Goal: Task Accomplishment & Management: Complete application form

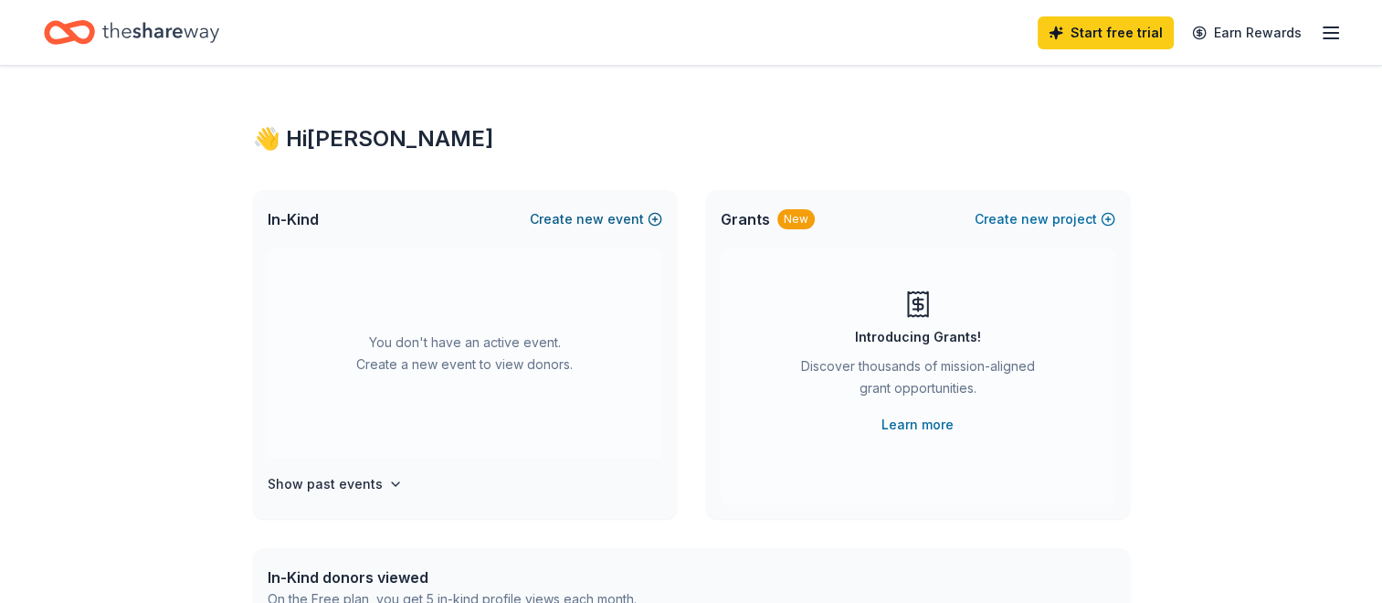
click at [575, 216] on button "Create new event" at bounding box center [596, 219] width 132 height 22
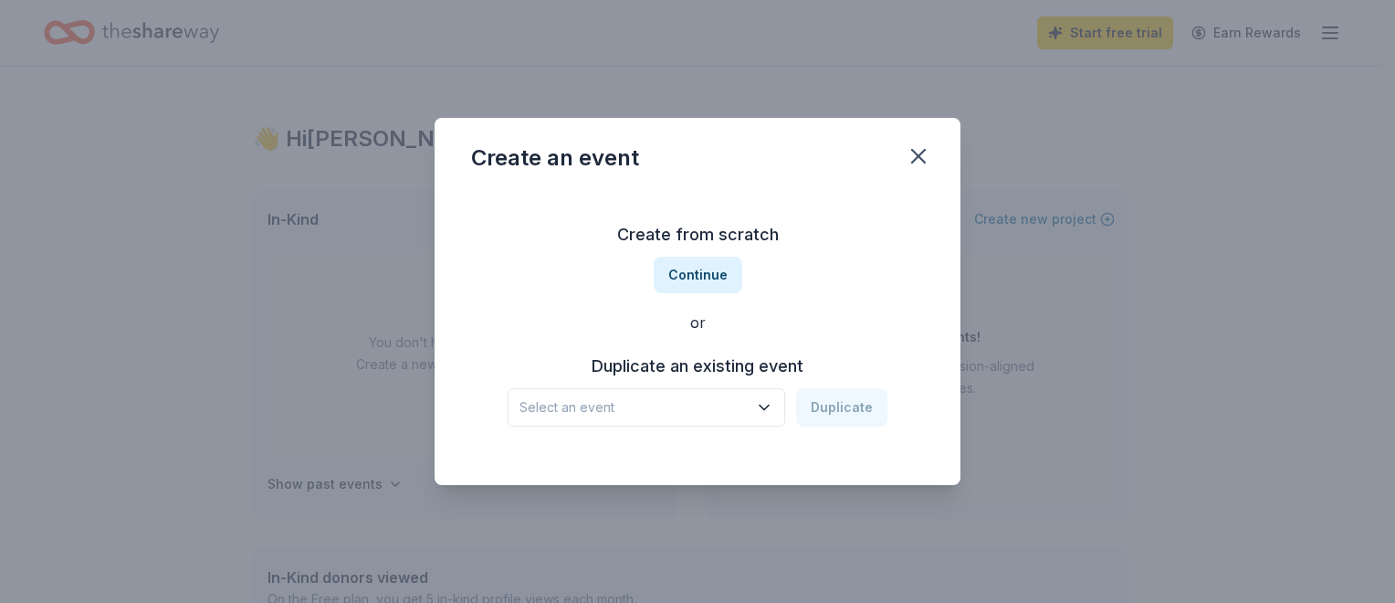
click at [672, 399] on span "Select an event" at bounding box center [634, 407] width 228 height 22
click at [706, 275] on button "Continue" at bounding box center [698, 275] width 89 height 37
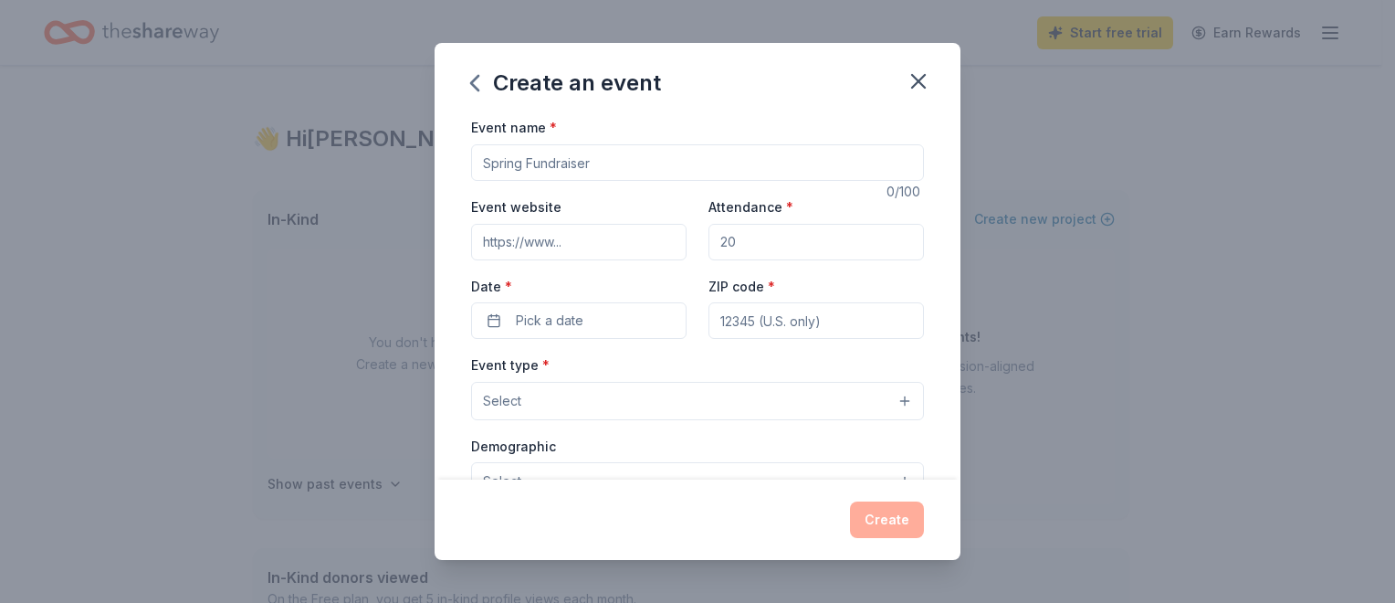
click at [588, 157] on input "Event name *" at bounding box center [697, 162] width 453 height 37
drag, startPoint x: 612, startPoint y: 153, endPoint x: 513, endPoint y: 153, distance: 98.6
click at [513, 153] on input "Event name *" at bounding box center [697, 162] width 453 height 37
click at [574, 145] on input "Event name *" at bounding box center [697, 162] width 453 height 37
drag, startPoint x: 592, startPoint y: 155, endPoint x: 498, endPoint y: 156, distance: 94.1
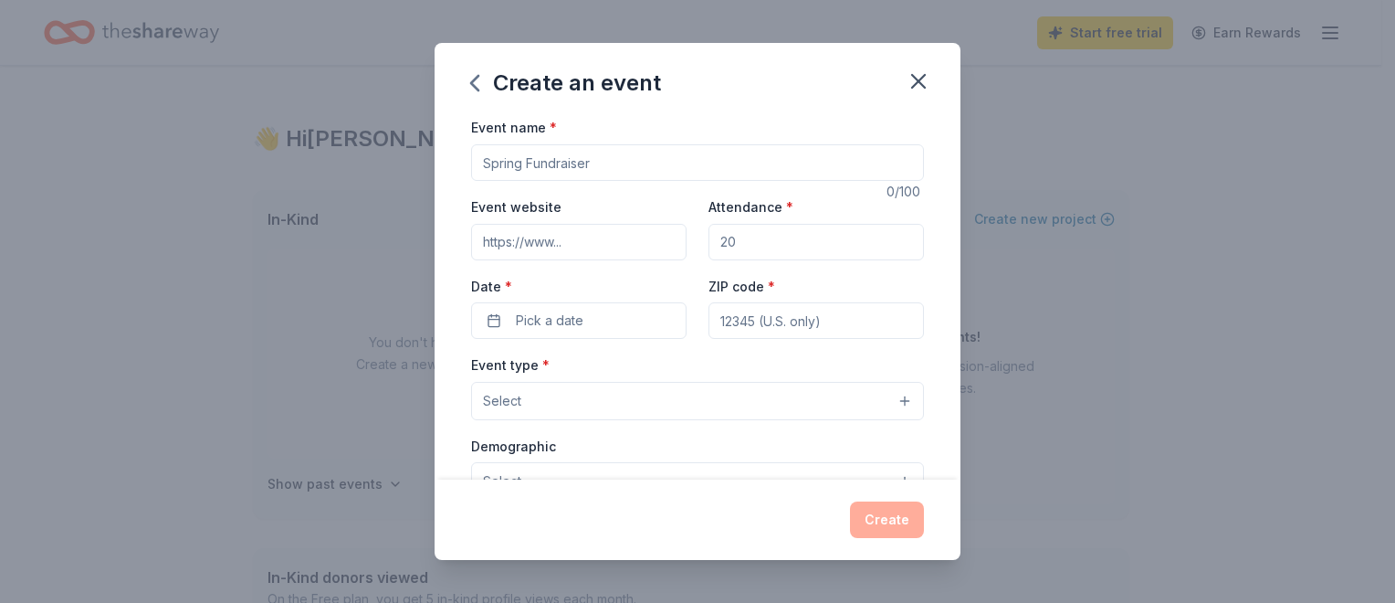
click at [498, 156] on input "Event name *" at bounding box center [697, 162] width 453 height 37
type input "Trick-or-Trot 5k Run/Walk"
click at [618, 250] on input "Event website" at bounding box center [579, 242] width 216 height 37
drag, startPoint x: 562, startPoint y: 245, endPoint x: 549, endPoint y: 237, distance: 14.7
click at [549, 237] on input "Event website" at bounding box center [579, 242] width 216 height 37
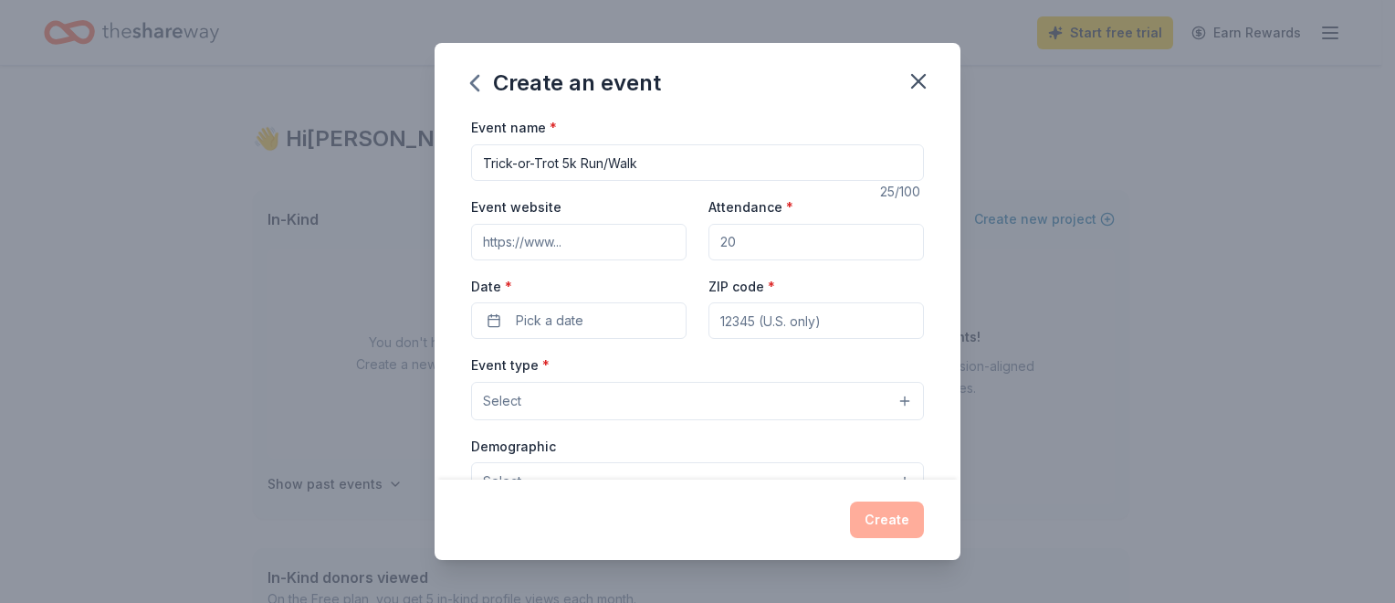
paste input "[URL][DOMAIN_NAME]"
type input "[URL][DOMAIN_NAME]"
click at [769, 241] on input "Attendance *" at bounding box center [817, 242] width 216 height 37
drag, startPoint x: 769, startPoint y: 237, endPoint x: 697, endPoint y: 229, distance: 72.6
click at [697, 229] on div "Event website [URL][DOMAIN_NAME] Attendance * Date * Pick a date ZIP code *" at bounding box center [697, 266] width 453 height 143
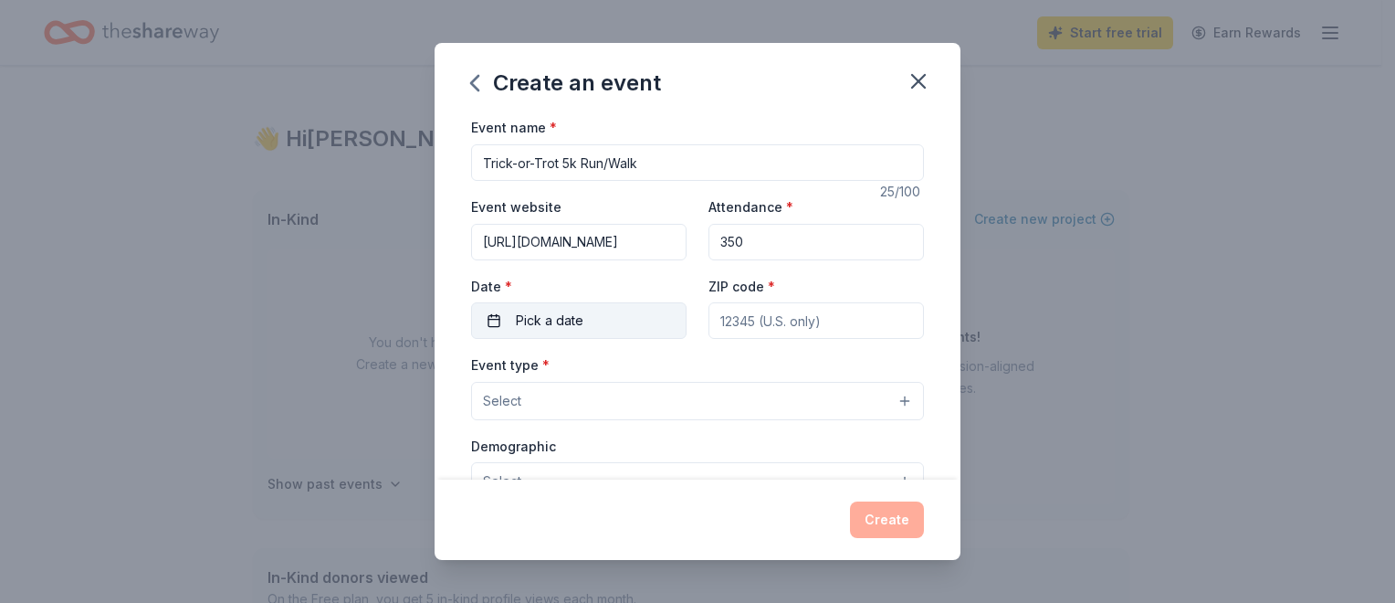
type input "350"
click at [623, 318] on button "Pick a date" at bounding box center [579, 320] width 216 height 37
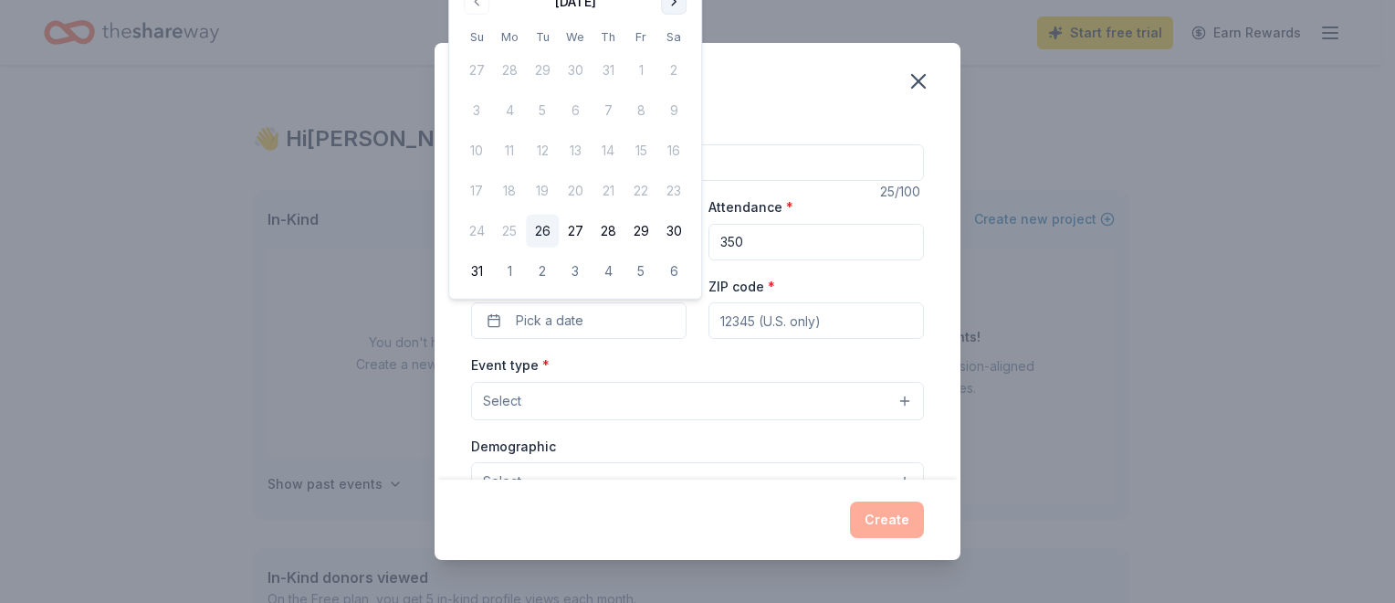
click at [676, 6] on button "Go to next month" at bounding box center [674, 2] width 26 height 26
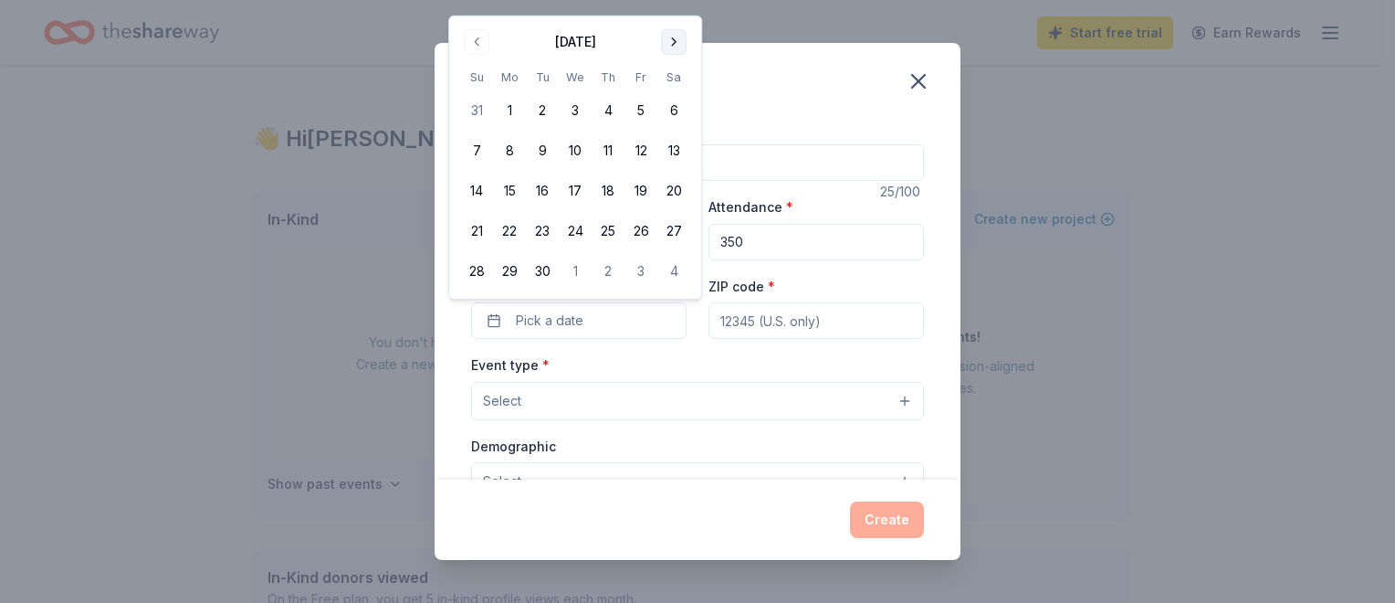
click at [677, 41] on button "Go to next month" at bounding box center [674, 42] width 26 height 26
click at [475, 191] on button "12" at bounding box center [476, 190] width 33 height 33
click at [887, 362] on div "Event type * Select" at bounding box center [697, 386] width 453 height 67
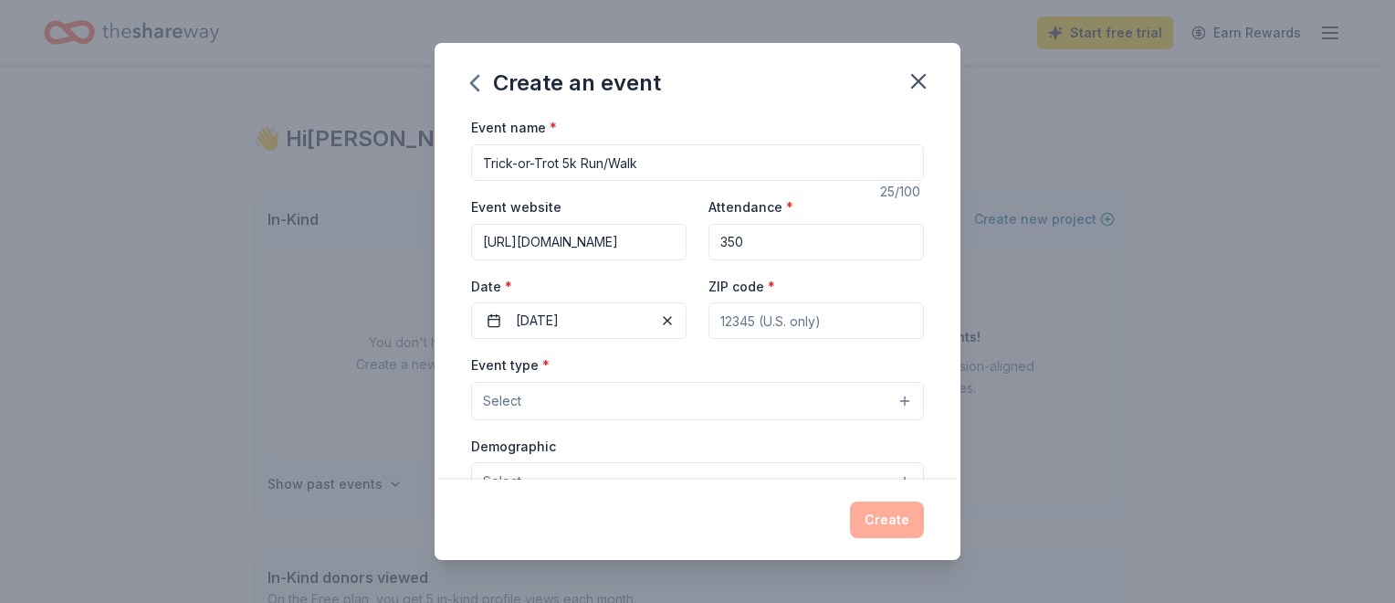
click at [801, 321] on input "ZIP code *" at bounding box center [817, 320] width 216 height 37
type input "53092"
click at [647, 354] on div "Event type * Select" at bounding box center [697, 386] width 453 height 67
click at [603, 404] on button "Select" at bounding box center [697, 401] width 453 height 38
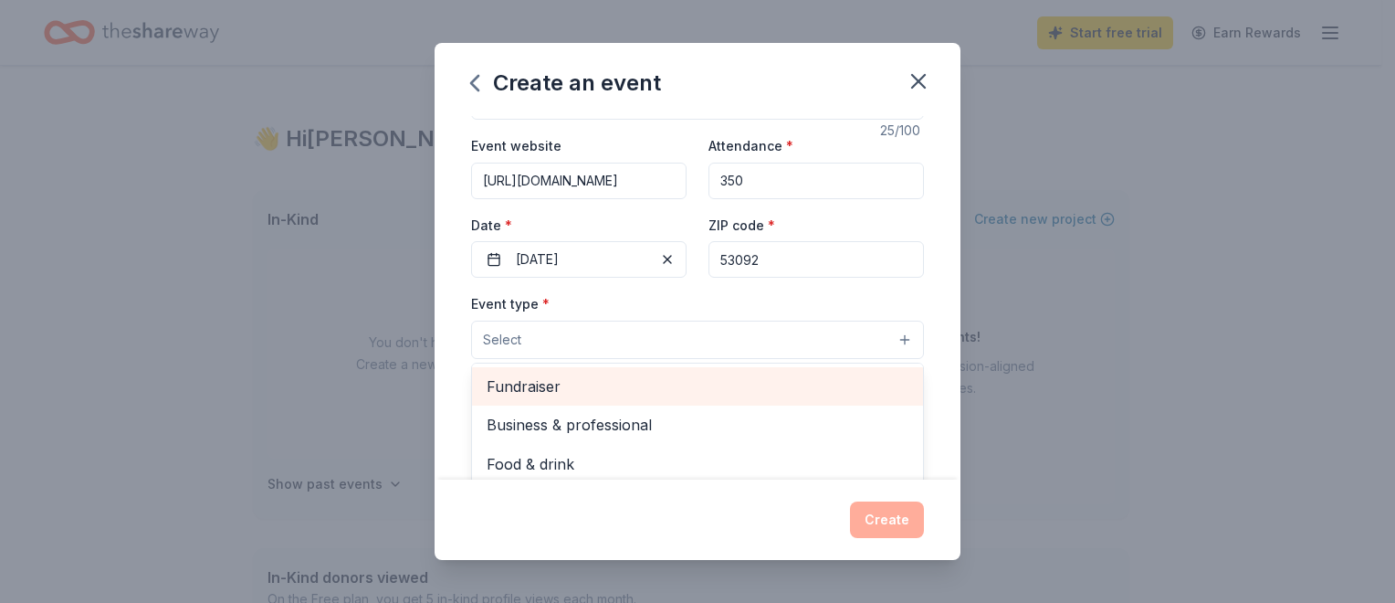
scroll to position [91, 0]
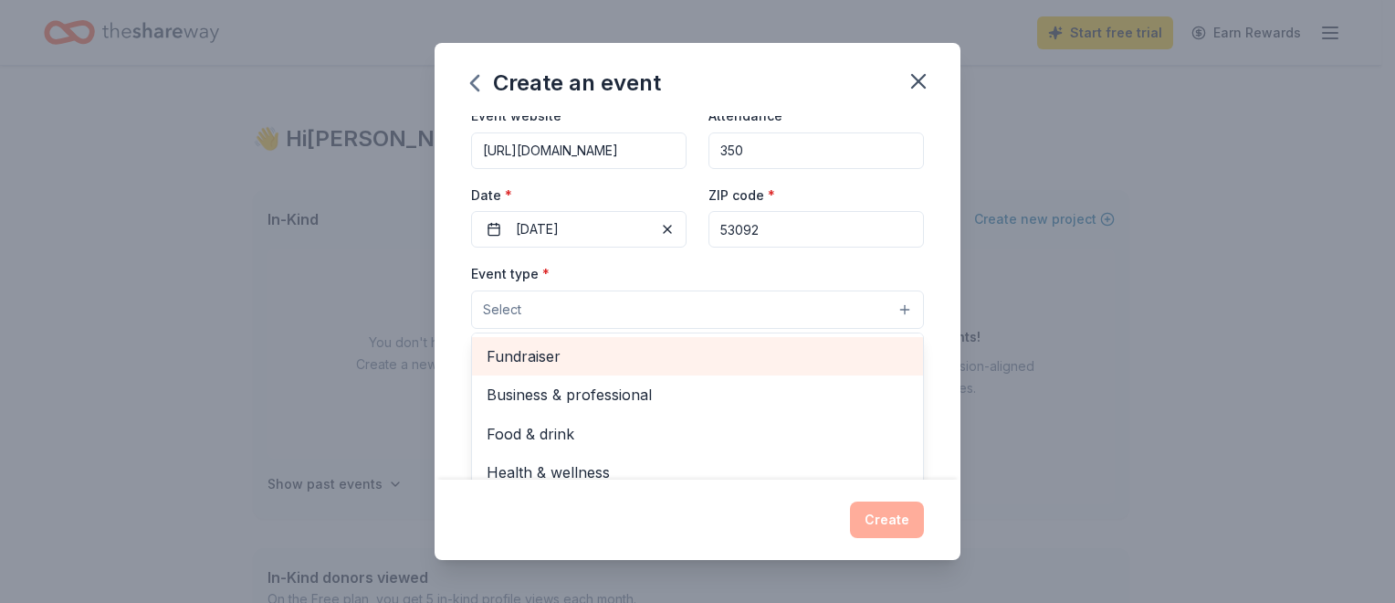
click at [592, 369] on div "Fundraiser" at bounding box center [697, 356] width 451 height 38
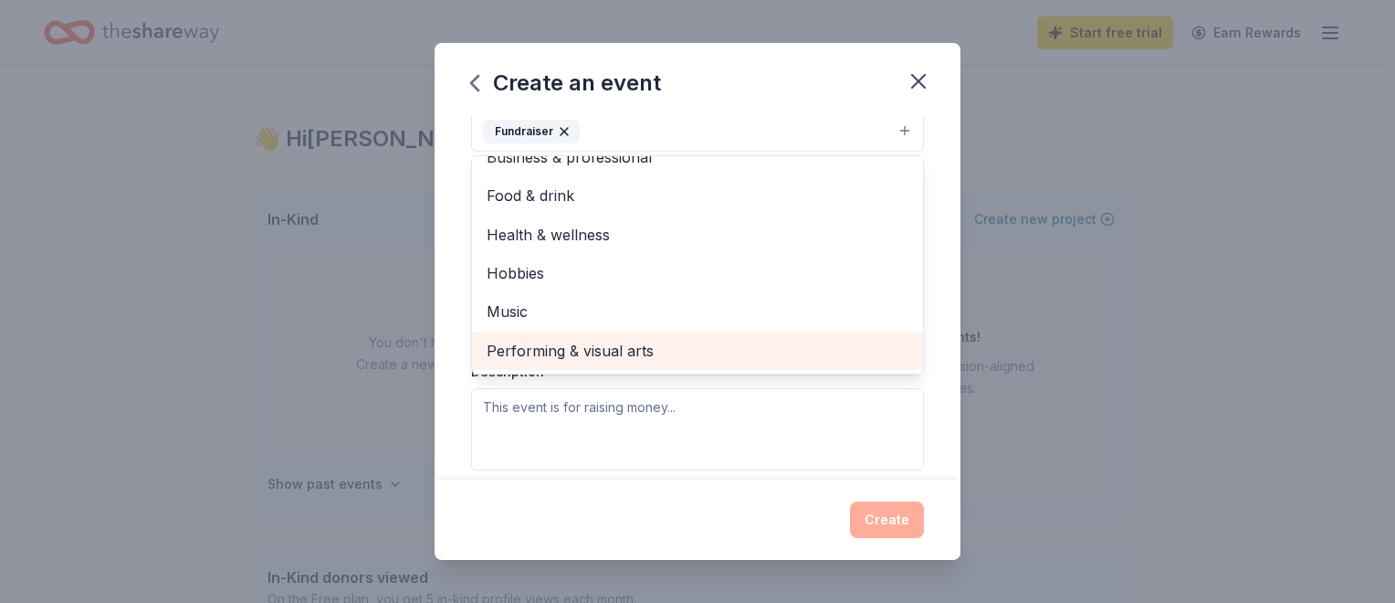
scroll to position [274, 0]
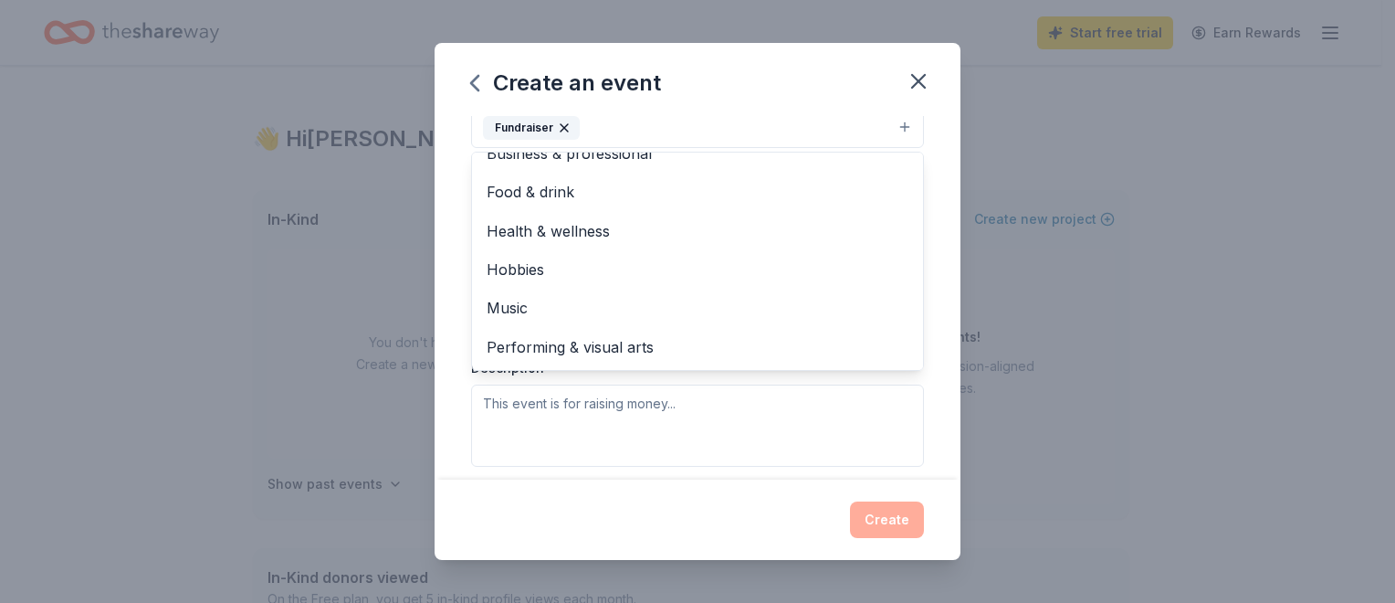
click at [645, 500] on div "Create an event Event name * Trick-or-Trot 5k Run/Walk 25 /100 Event website [U…" at bounding box center [698, 301] width 526 height 516
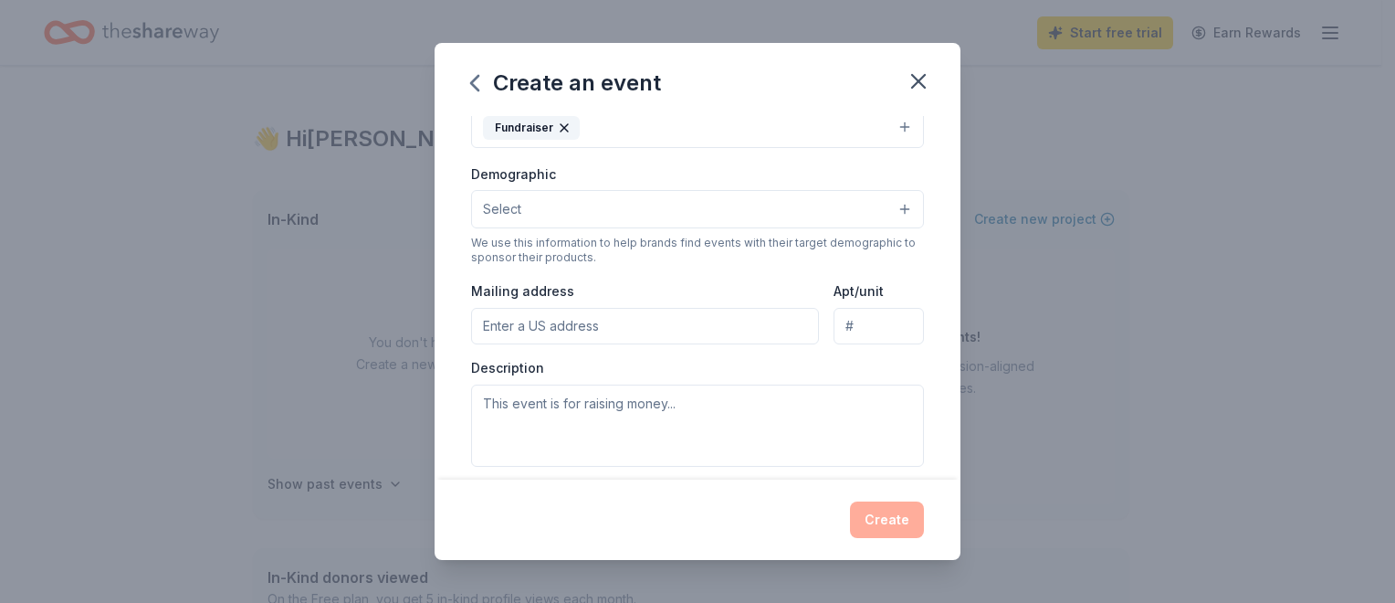
scroll to position [266, 0]
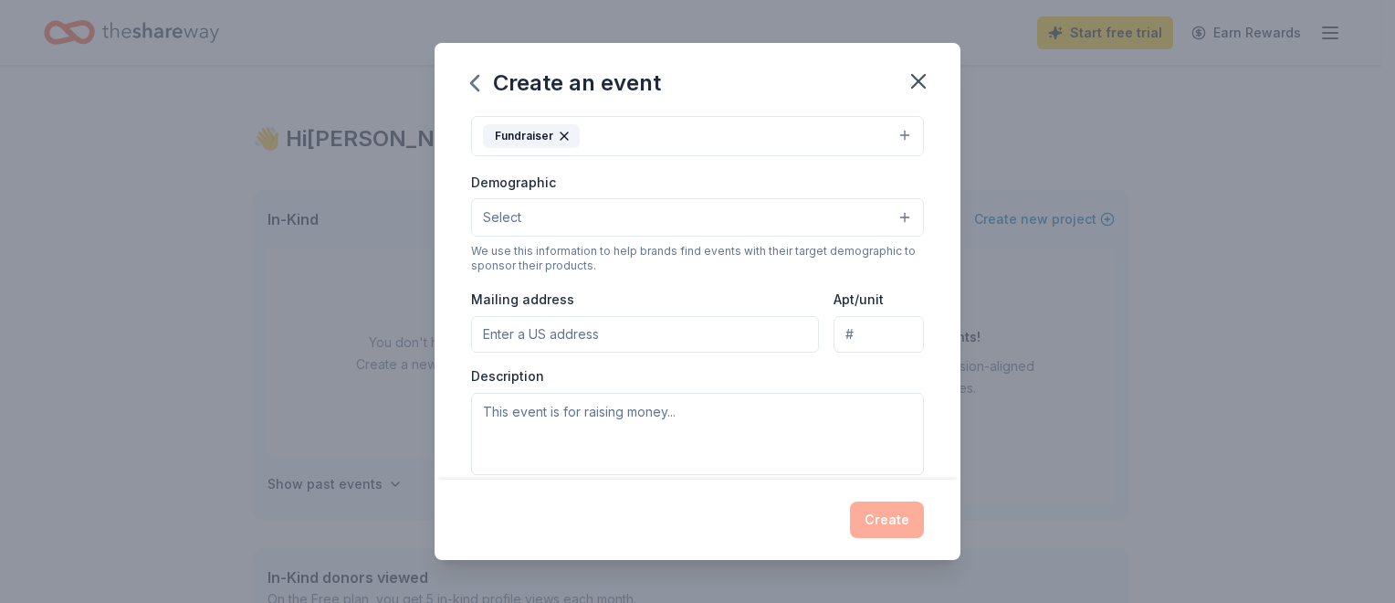
click at [514, 217] on span "Select" at bounding box center [502, 217] width 38 height 22
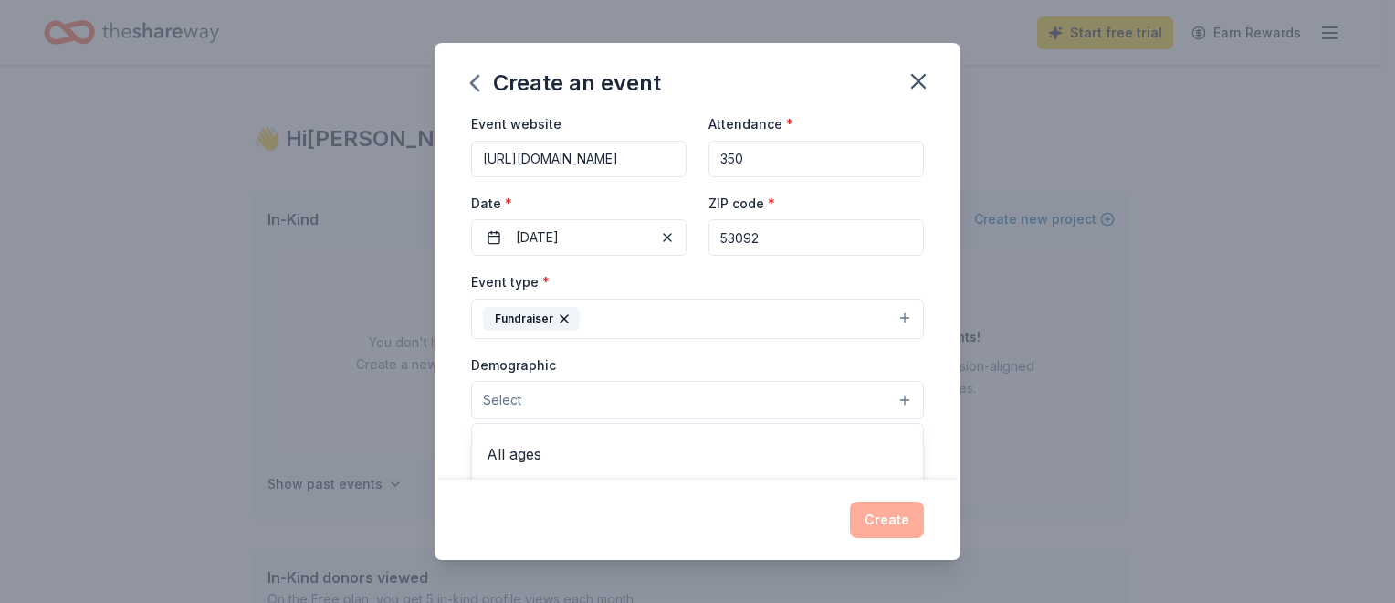
scroll to position [174, 0]
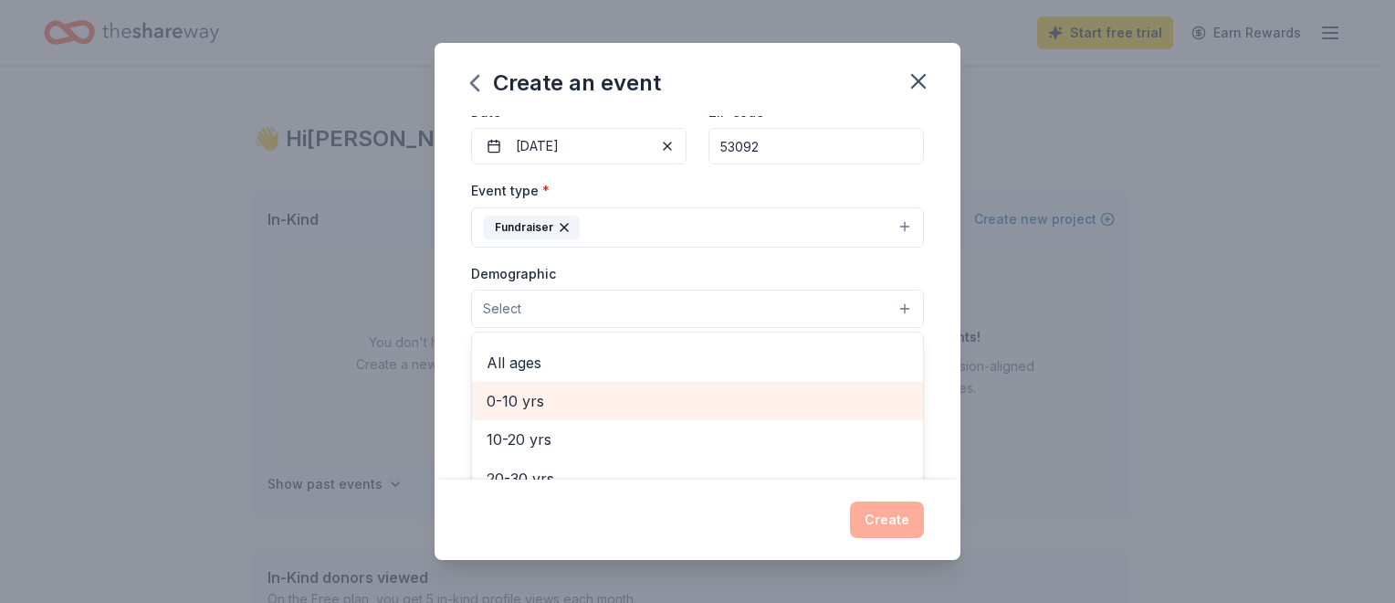
click at [563, 398] on span "0-10 yrs" at bounding box center [698, 401] width 422 height 24
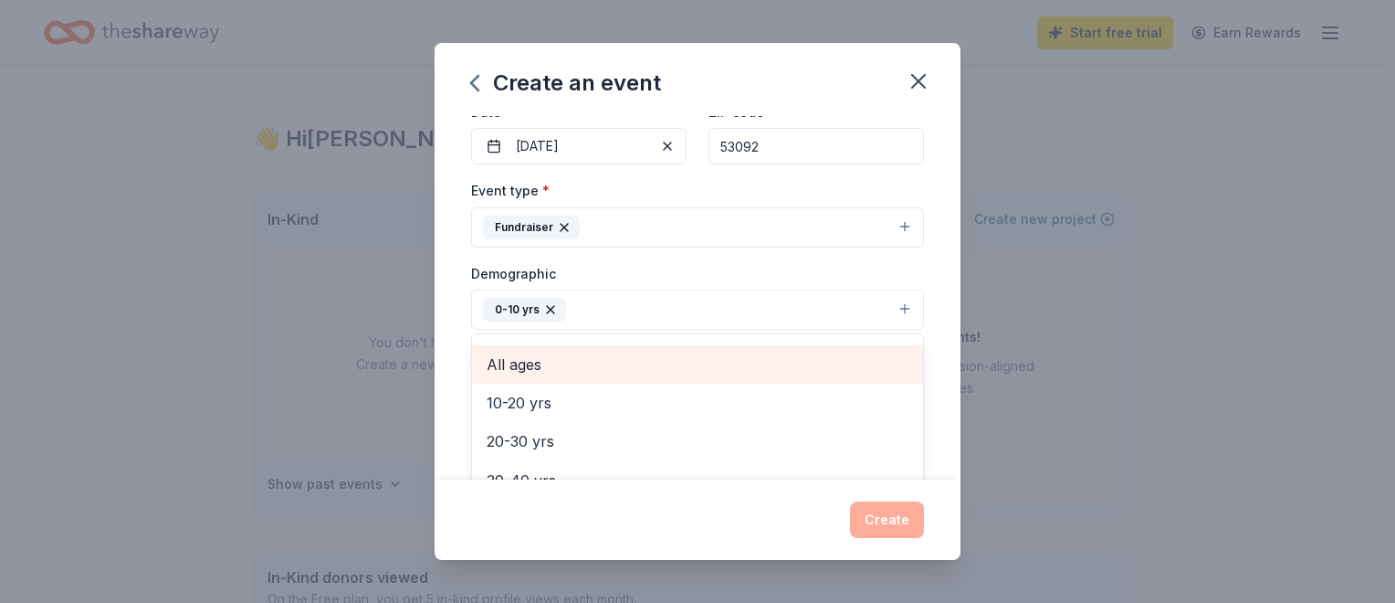
click at [534, 361] on span "All ages" at bounding box center [698, 365] width 422 height 24
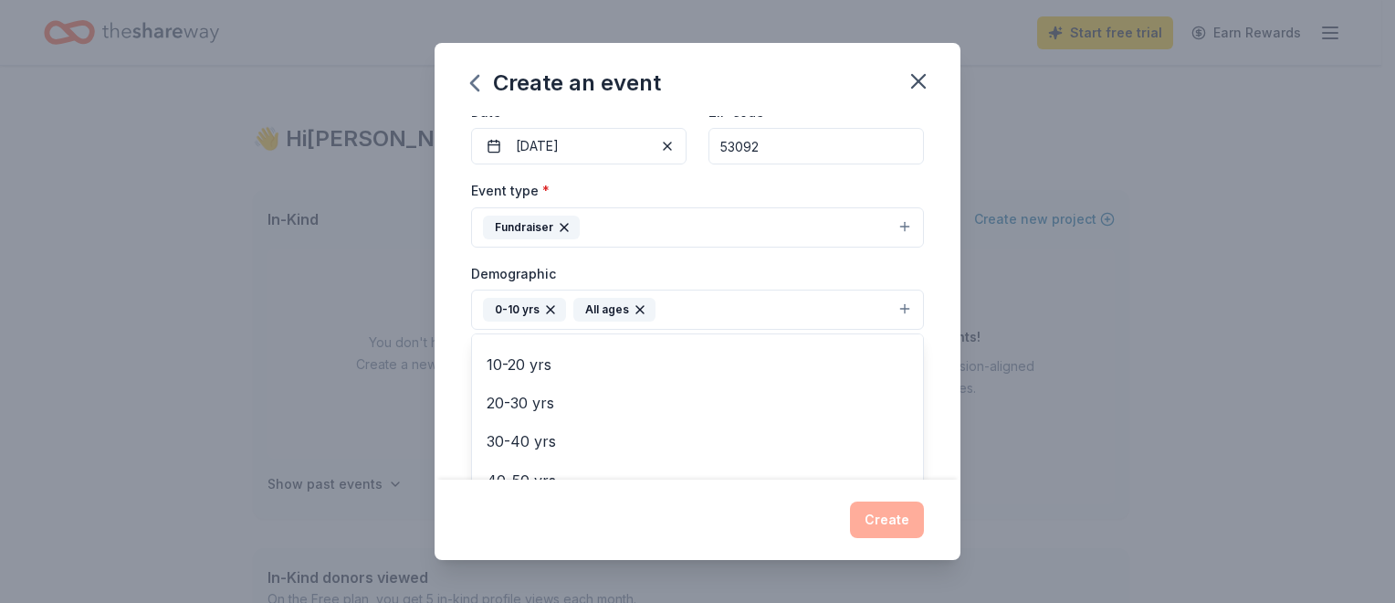
drag, startPoint x: 636, startPoint y: 307, endPoint x: 616, endPoint y: 309, distance: 19.3
click at [636, 307] on icon "button" at bounding box center [640, 309] width 15 height 15
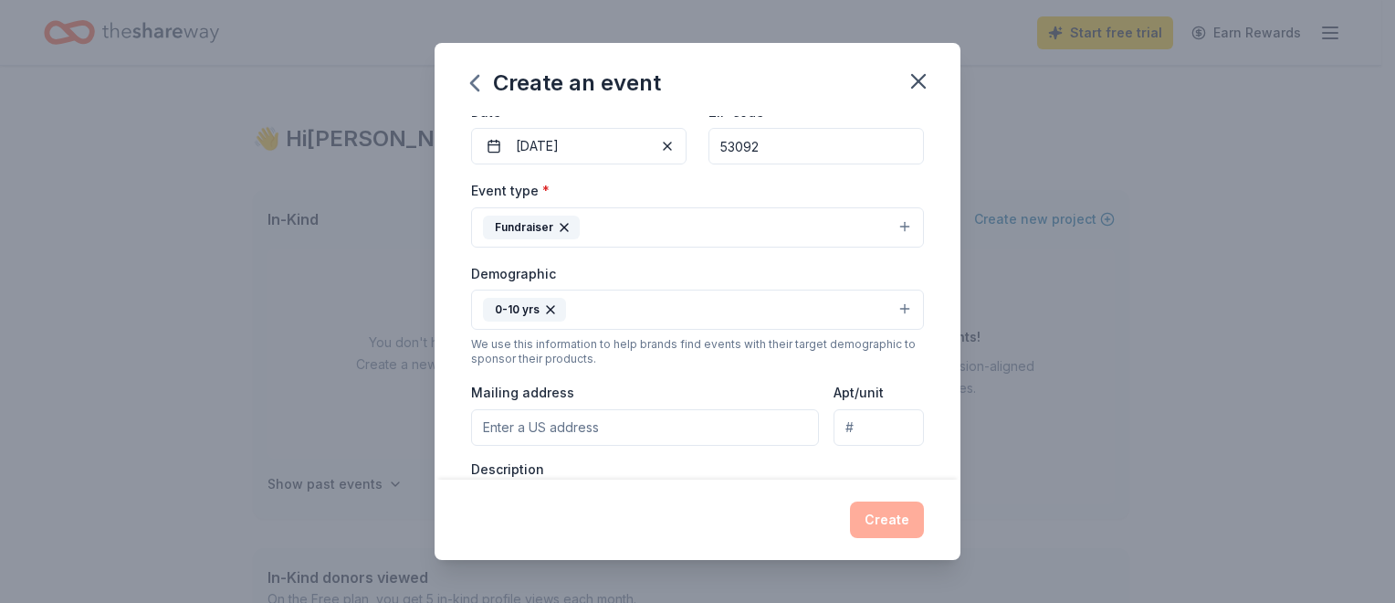
click at [544, 307] on icon "button" at bounding box center [550, 309] width 15 height 15
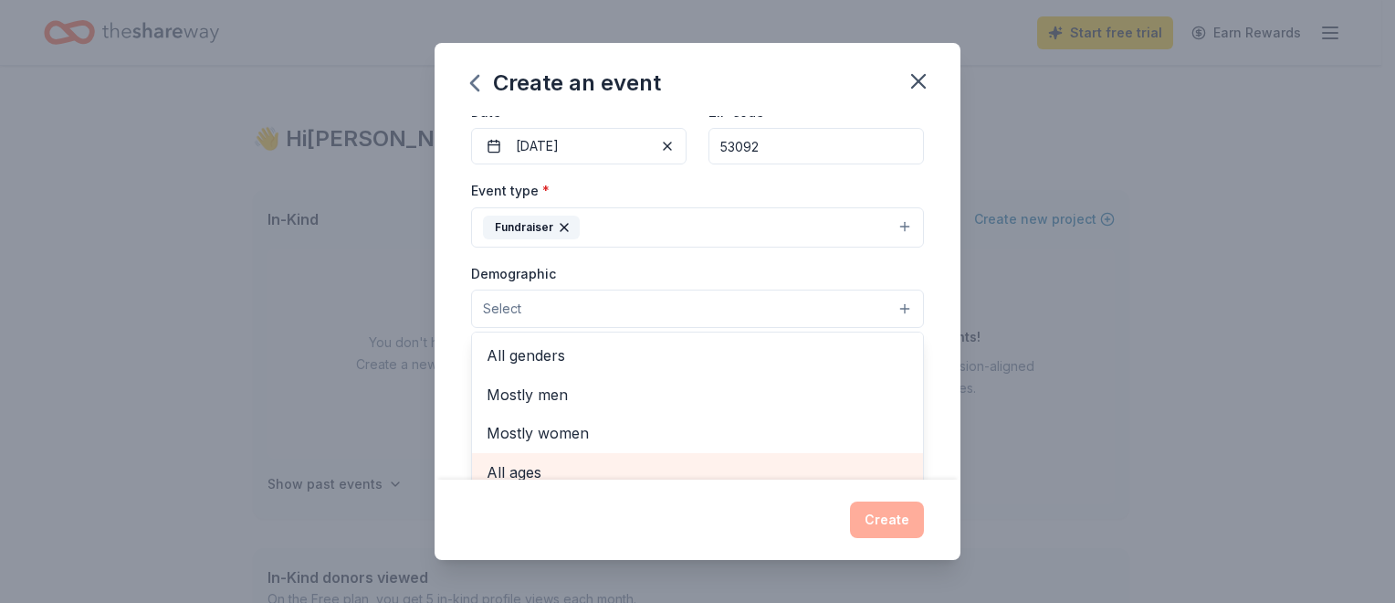
scroll to position [187, 0]
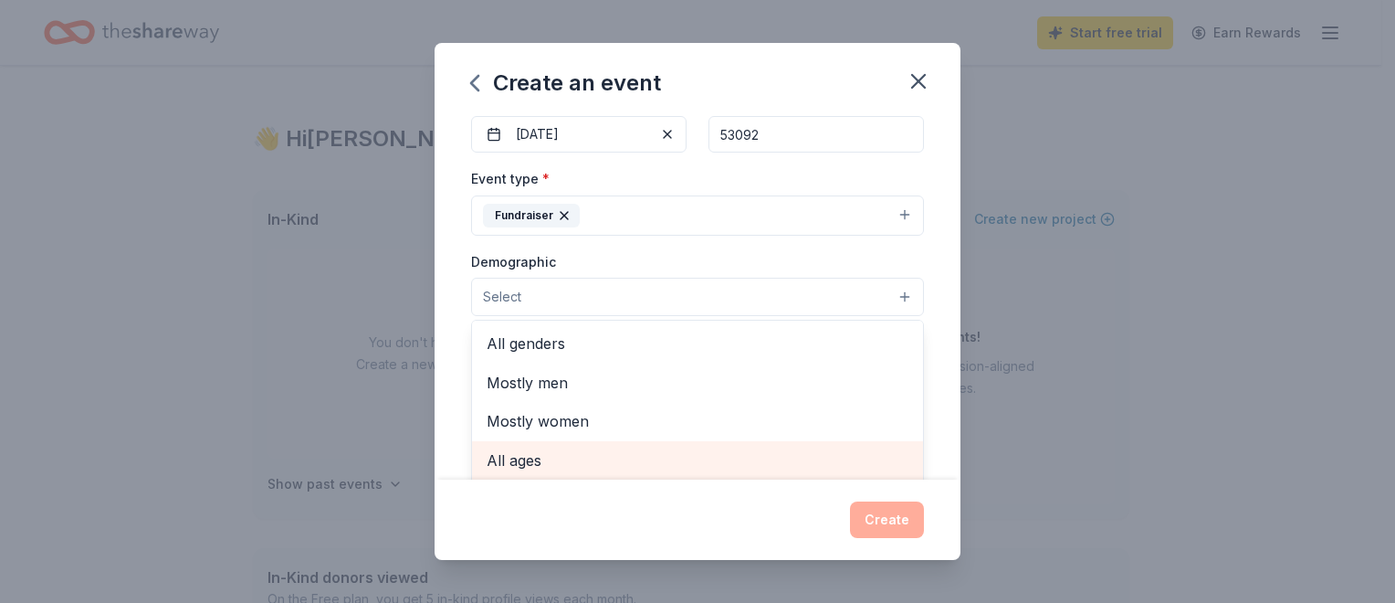
click at [526, 472] on div "All ages" at bounding box center [697, 460] width 451 height 38
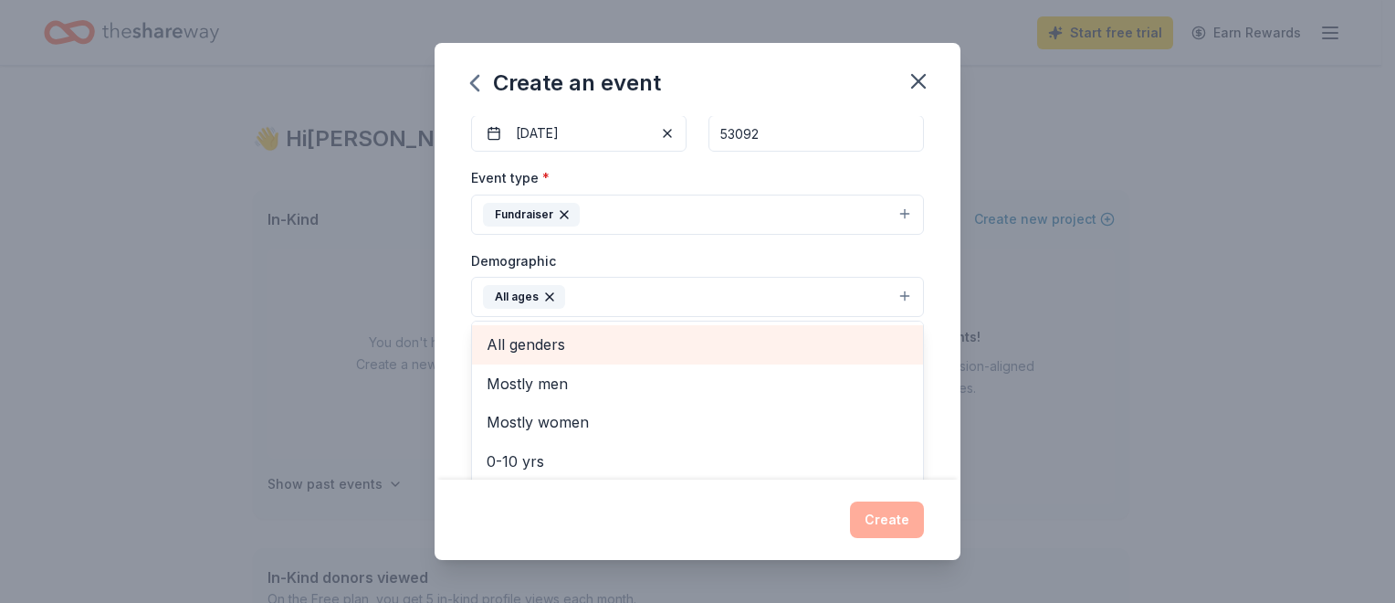
click at [532, 350] on span "All genders" at bounding box center [698, 344] width 422 height 24
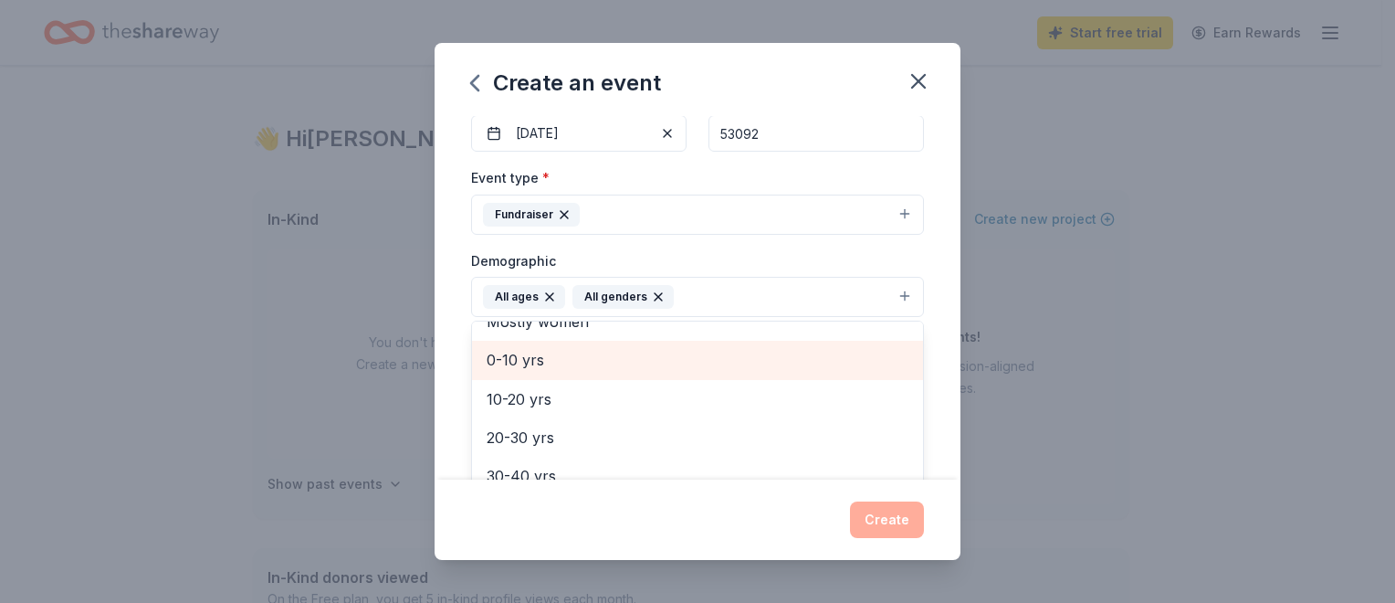
scroll to position [91, 0]
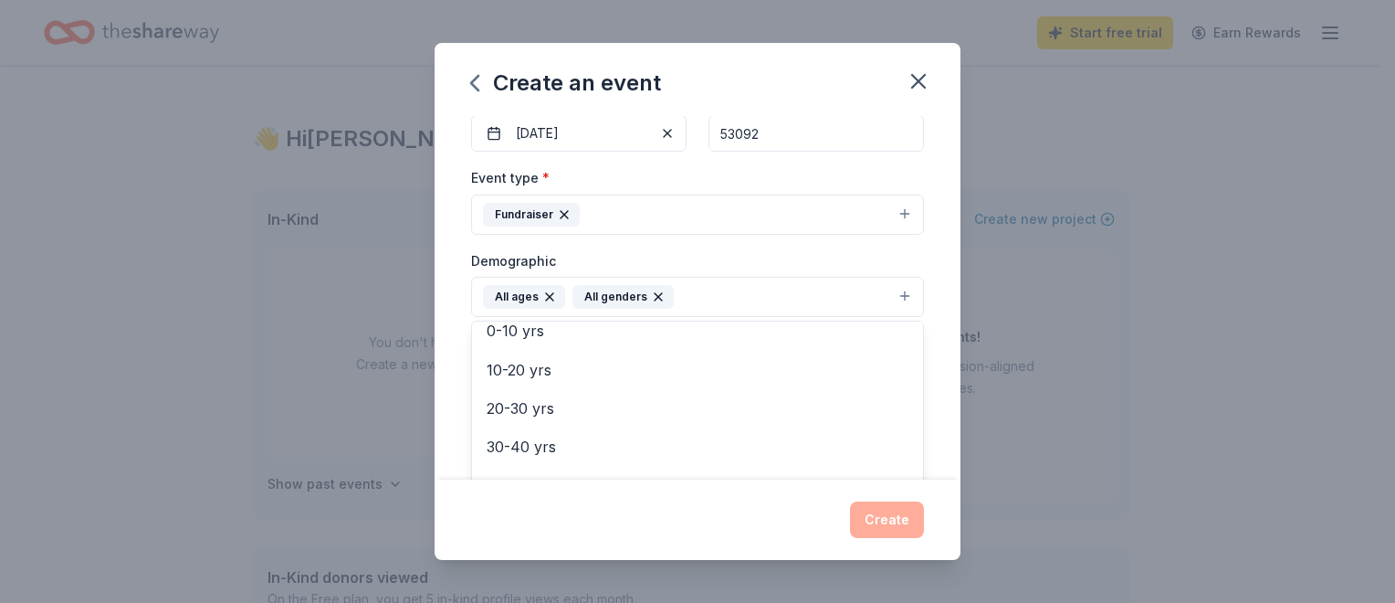
click at [939, 364] on div "Event name * Trick-or-Trot 5k Run/Walk 25 /100 Event website [URL][DOMAIN_NAME]…" at bounding box center [698, 297] width 526 height 363
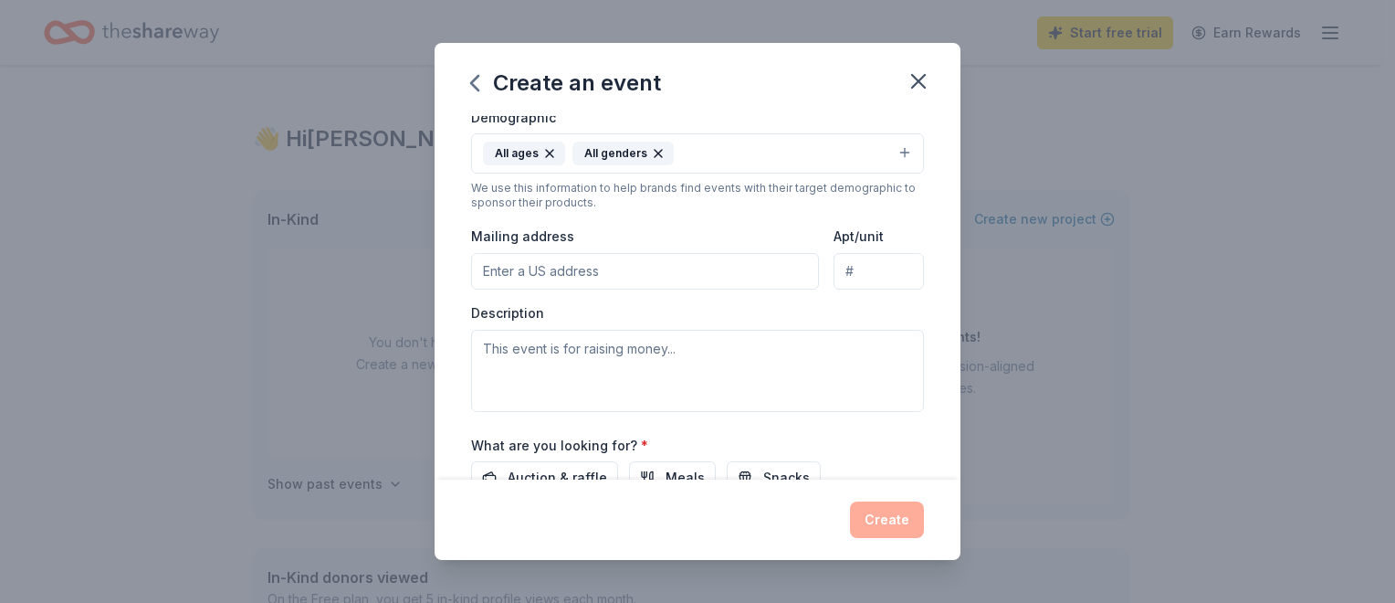
scroll to position [370, 0]
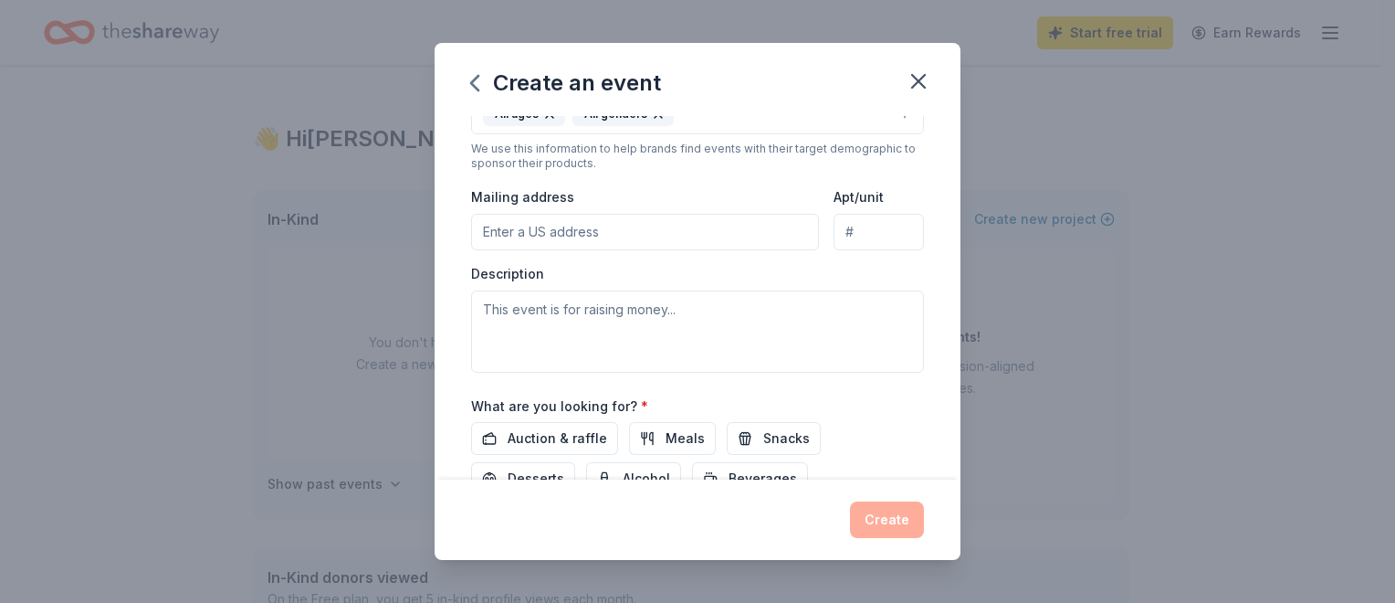
click at [528, 222] on input "Mailing address" at bounding box center [645, 232] width 348 height 37
click at [737, 177] on div "Event type * Fundraiser Demographic All ages All genders We use this informatio…" at bounding box center [697, 178] width 453 height 388
click at [526, 241] on input "500" at bounding box center [645, 232] width 348 height 37
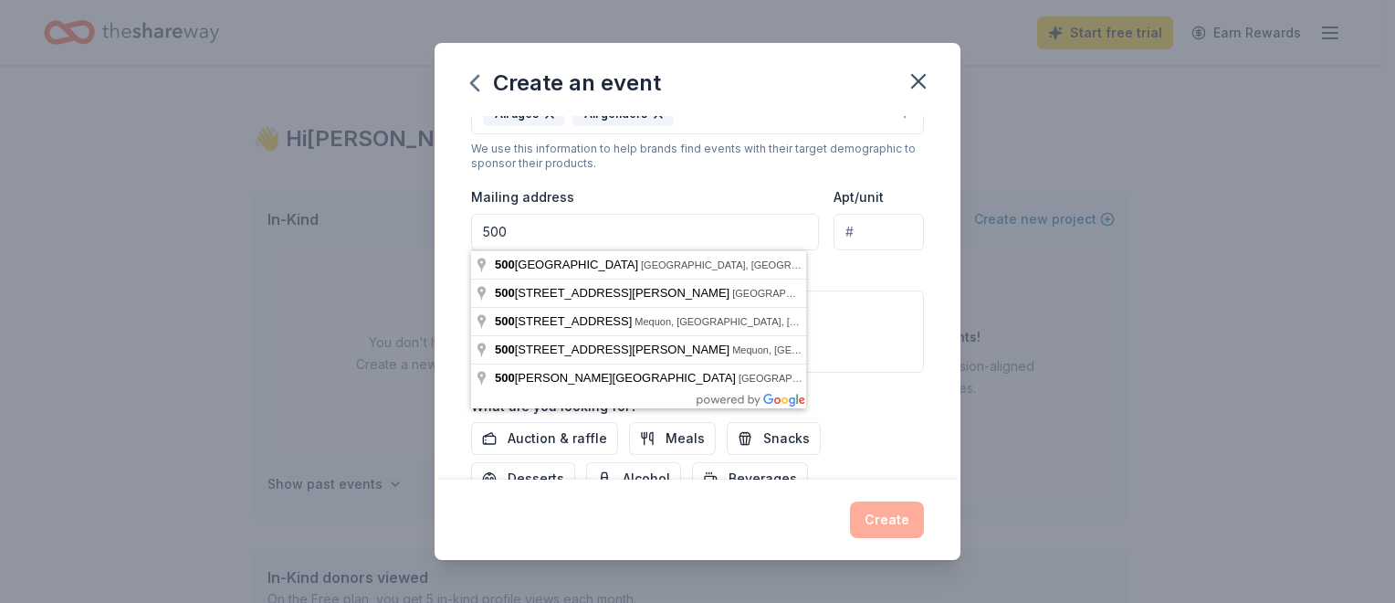
type input "[STREET_ADDRESS]"
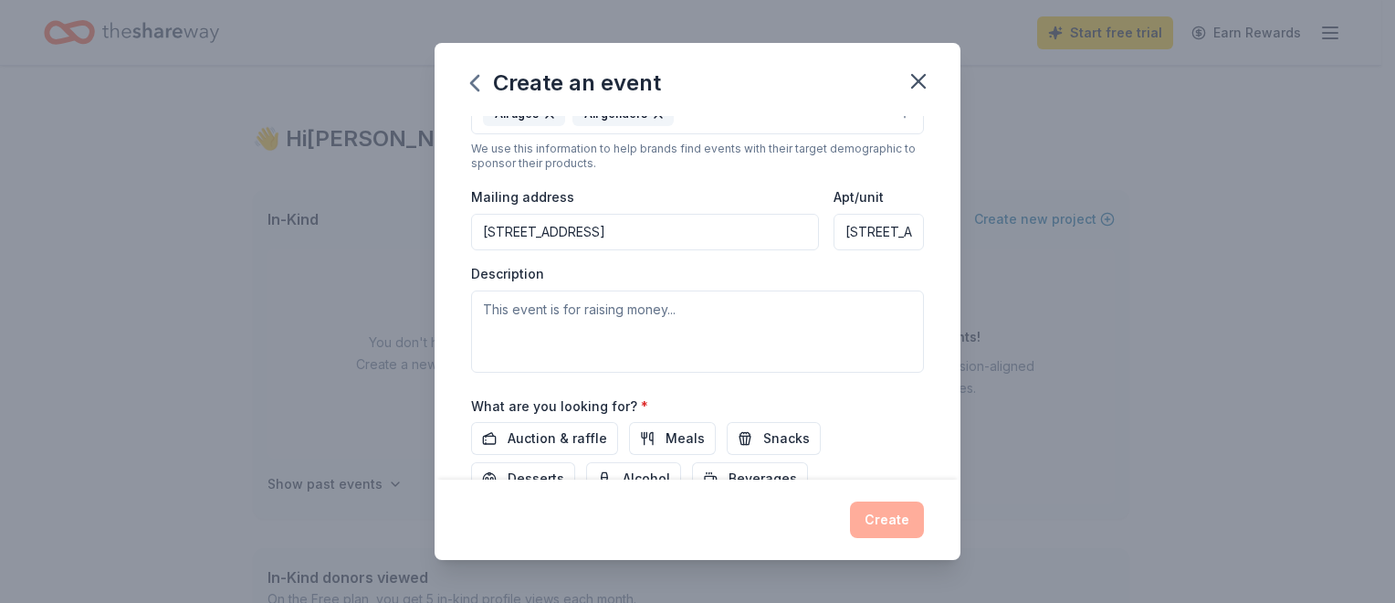
click at [652, 185] on div "Mailing address [STREET_ADDRESS]" at bounding box center [645, 217] width 348 height 65
click at [845, 237] on input "[STREET_ADDRESS]" at bounding box center [879, 232] width 90 height 37
drag, startPoint x: 834, startPoint y: 234, endPoint x: 937, endPoint y: 252, distance: 104.8
click at [937, 252] on div "Event name * Trick-or-Trot 5k Run/Walk 25 /100 Event website [URL][DOMAIN_NAME]…" at bounding box center [698, 297] width 526 height 363
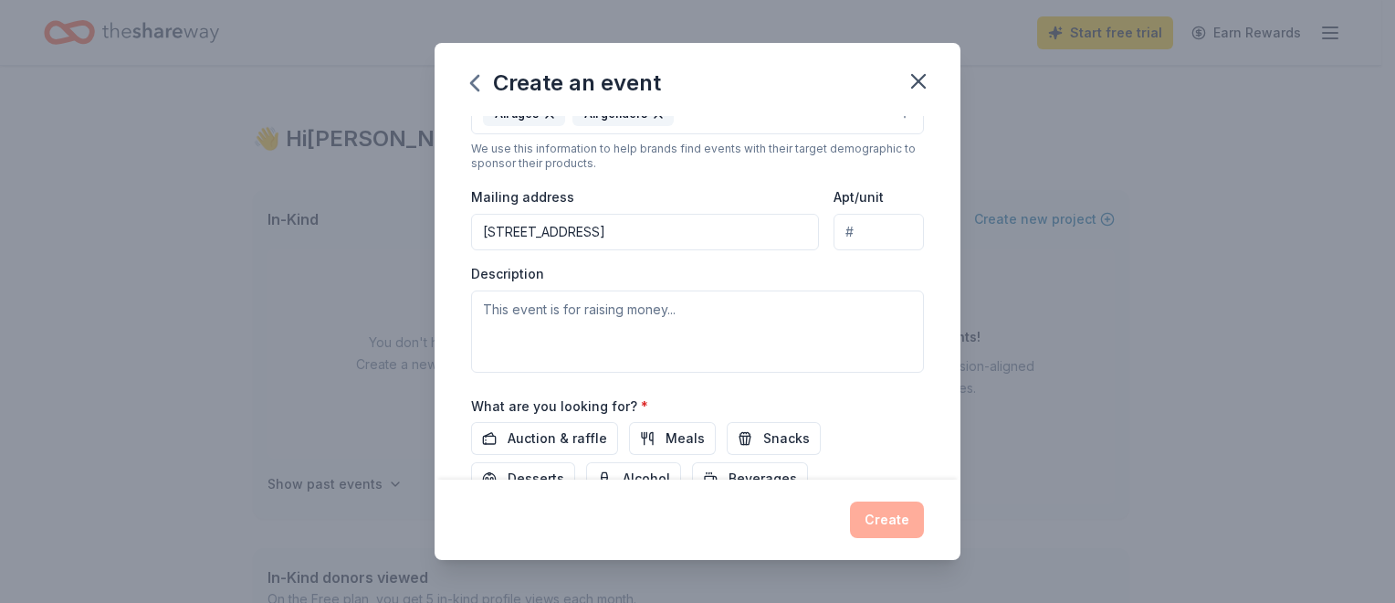
scroll to position [0, 0]
click at [616, 235] on input "[STREET_ADDRESS]" at bounding box center [645, 232] width 348 height 37
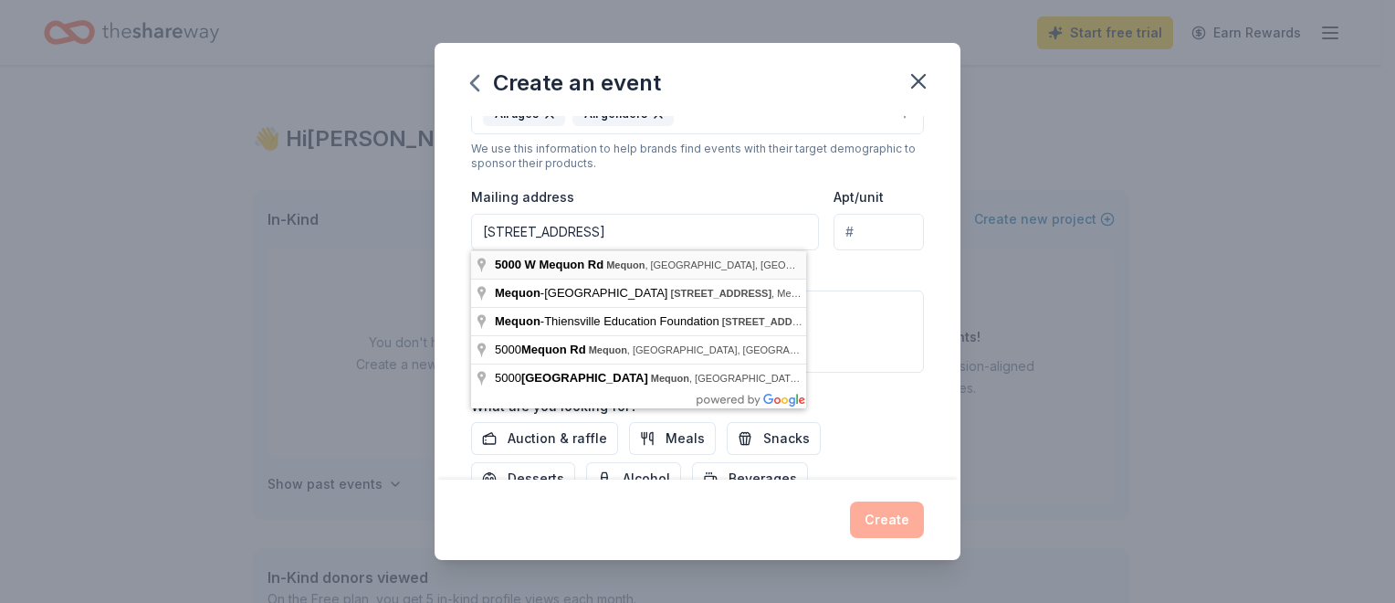
type input "[STREET_ADDRESS]"
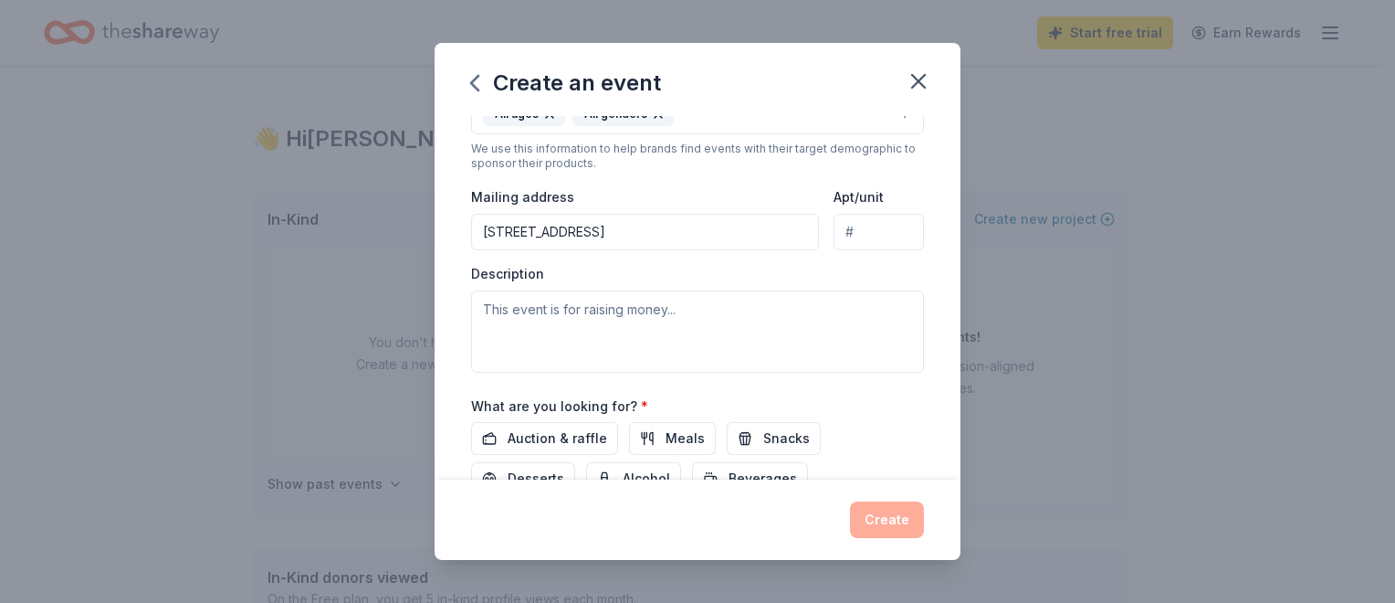
click at [701, 387] on div "Event name * Trick-or-Trot 5k Run/Walk 25 /100 Event website [URL][DOMAIN_NAME]…" at bounding box center [697, 170] width 453 height 848
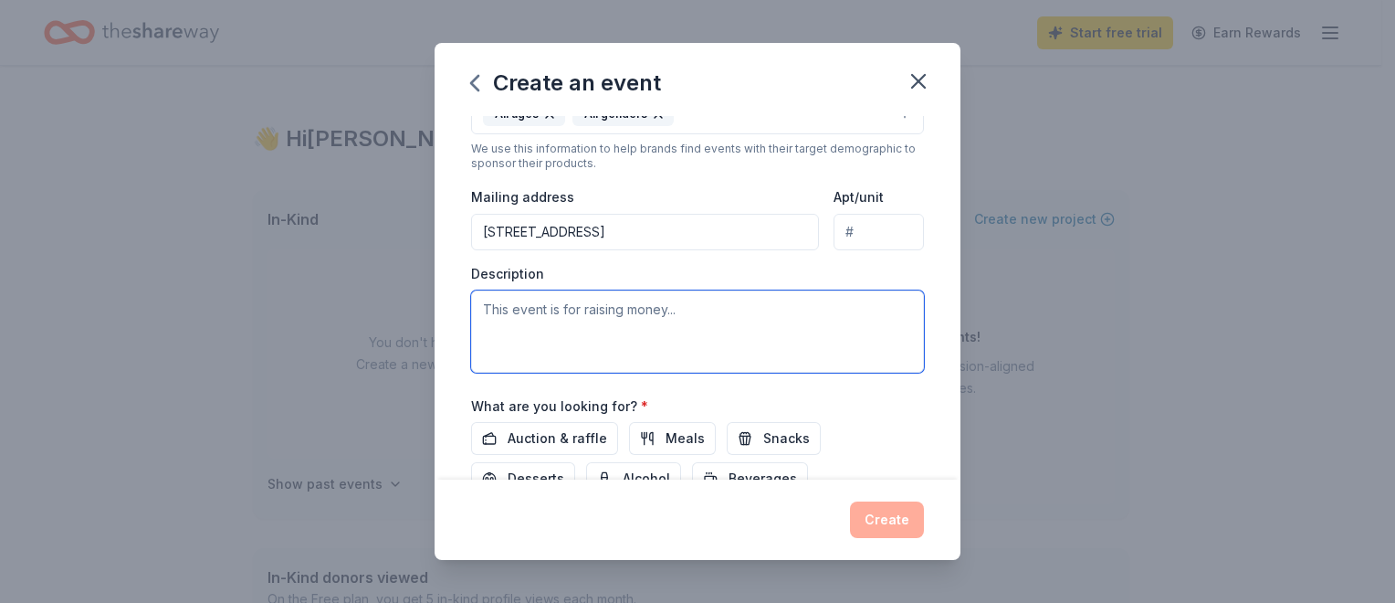
click at [610, 318] on textarea at bounding box center [697, 331] width 453 height 82
paste textarea "The Mequon-Thiensville Education Foundation's 4th annual Trick-or-Trot Communit…"
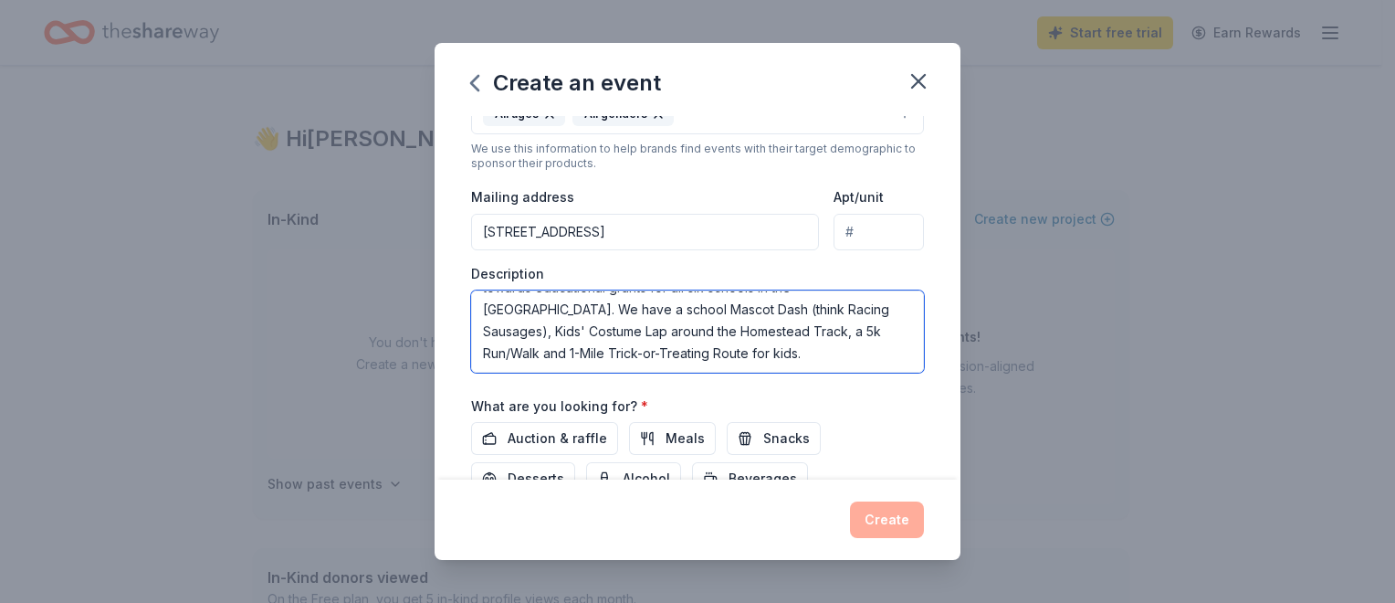
scroll to position [110, 0]
type textarea "The Mequon-Thiensville Education Foundation's 4th annual Trick-or-Trot Communit…"
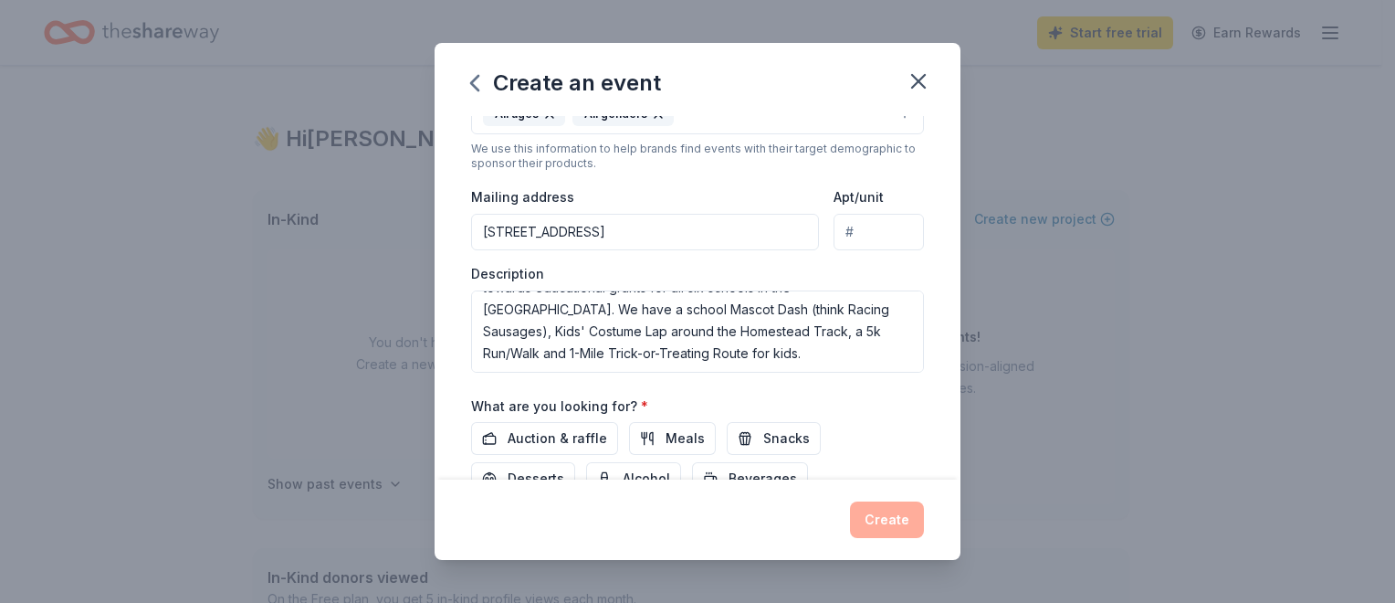
click at [900, 408] on div "What are you looking for? * Auction & raffle Meals Snacks Desserts Alcohol Beve…" at bounding box center [697, 445] width 453 height 101
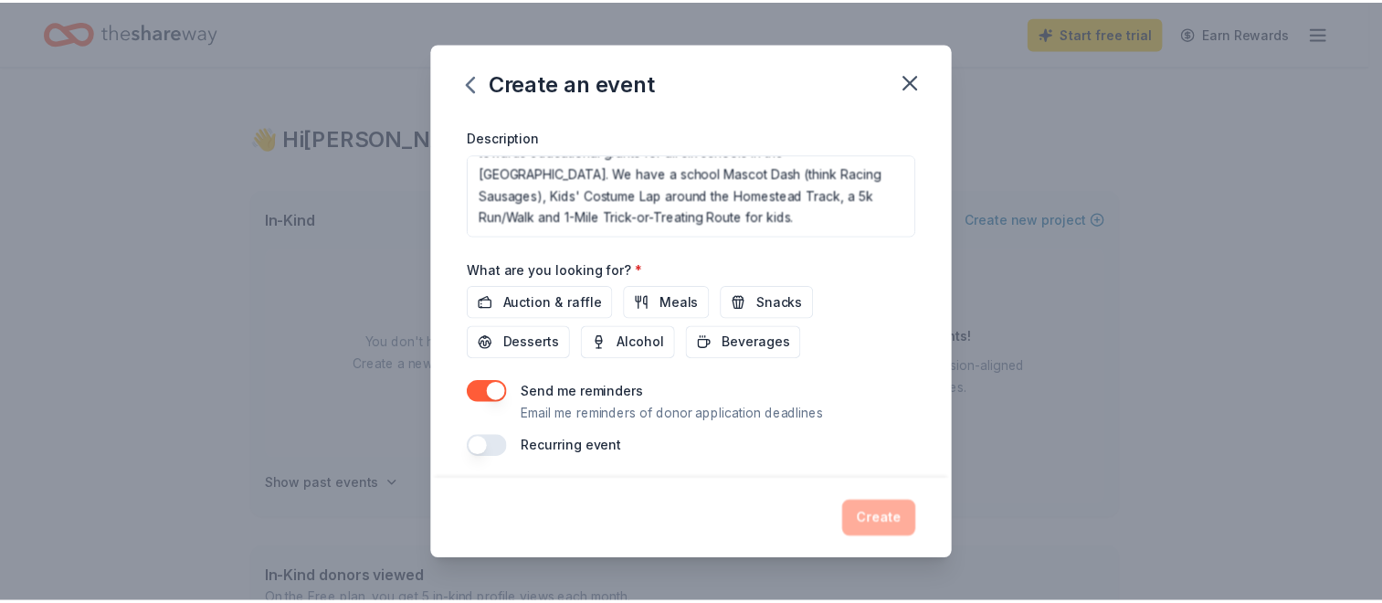
scroll to position [512, 0]
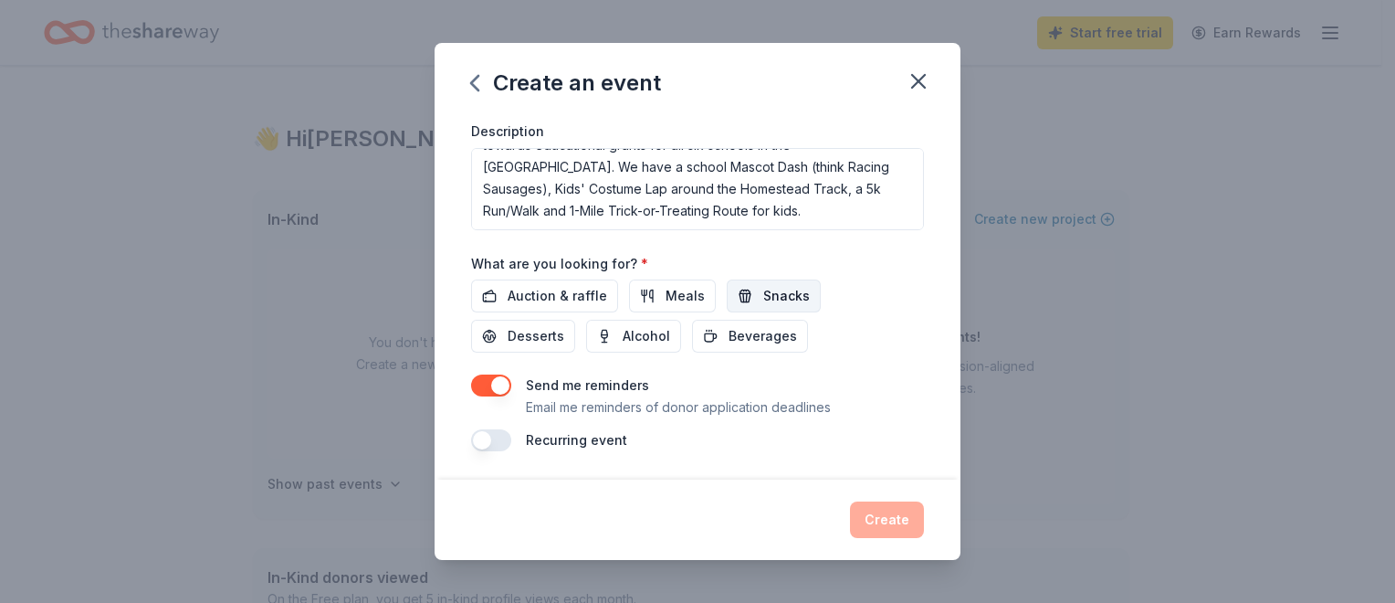
click at [763, 296] on span "Snacks" at bounding box center [786, 296] width 47 height 22
click at [767, 338] on span "Beverages" at bounding box center [763, 336] width 68 height 22
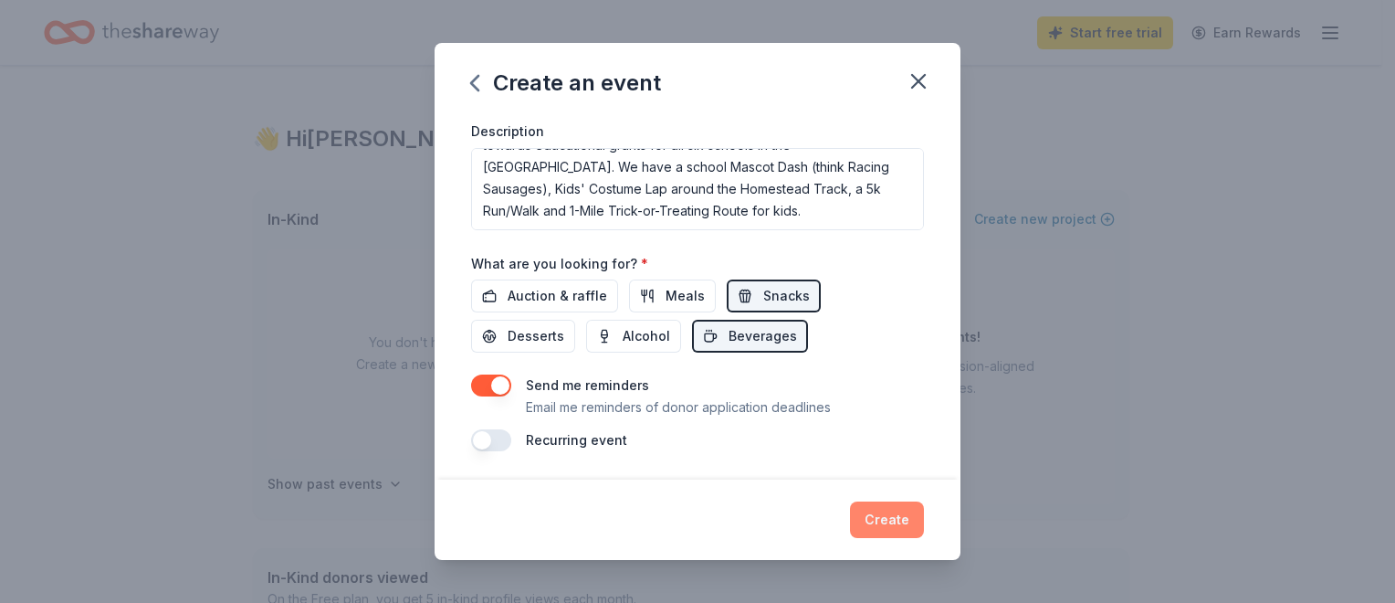
click at [891, 520] on button "Create" at bounding box center [887, 519] width 74 height 37
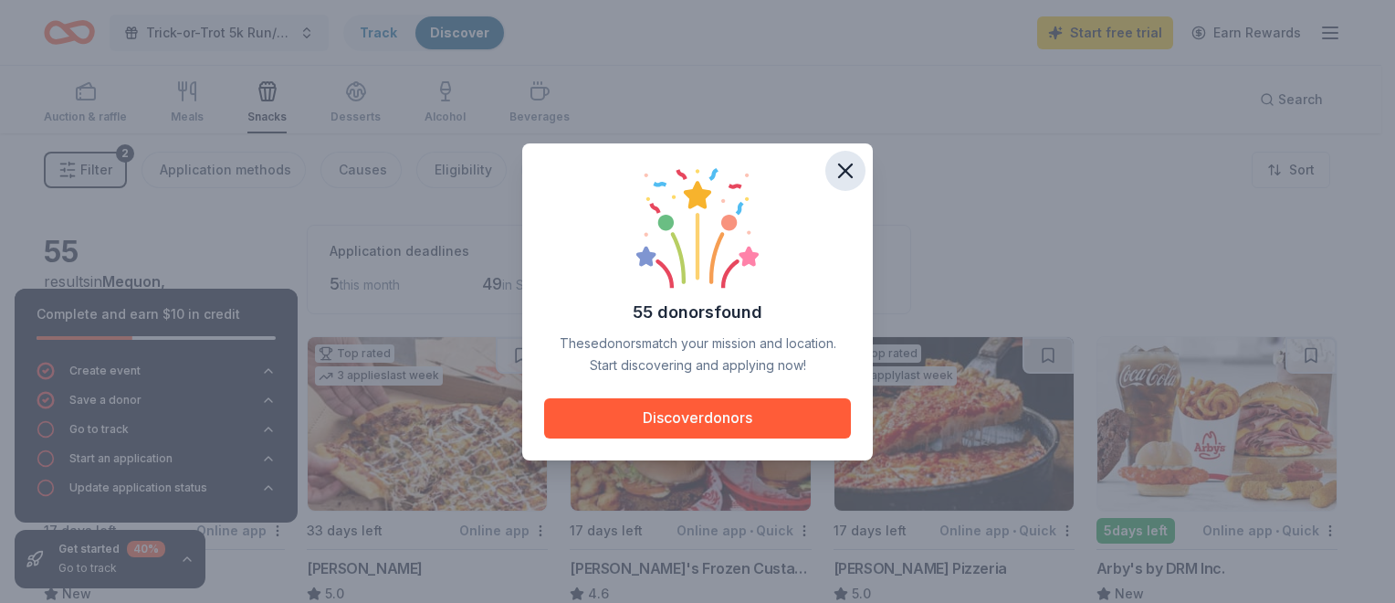
click at [851, 177] on icon "button" at bounding box center [846, 171] width 26 height 26
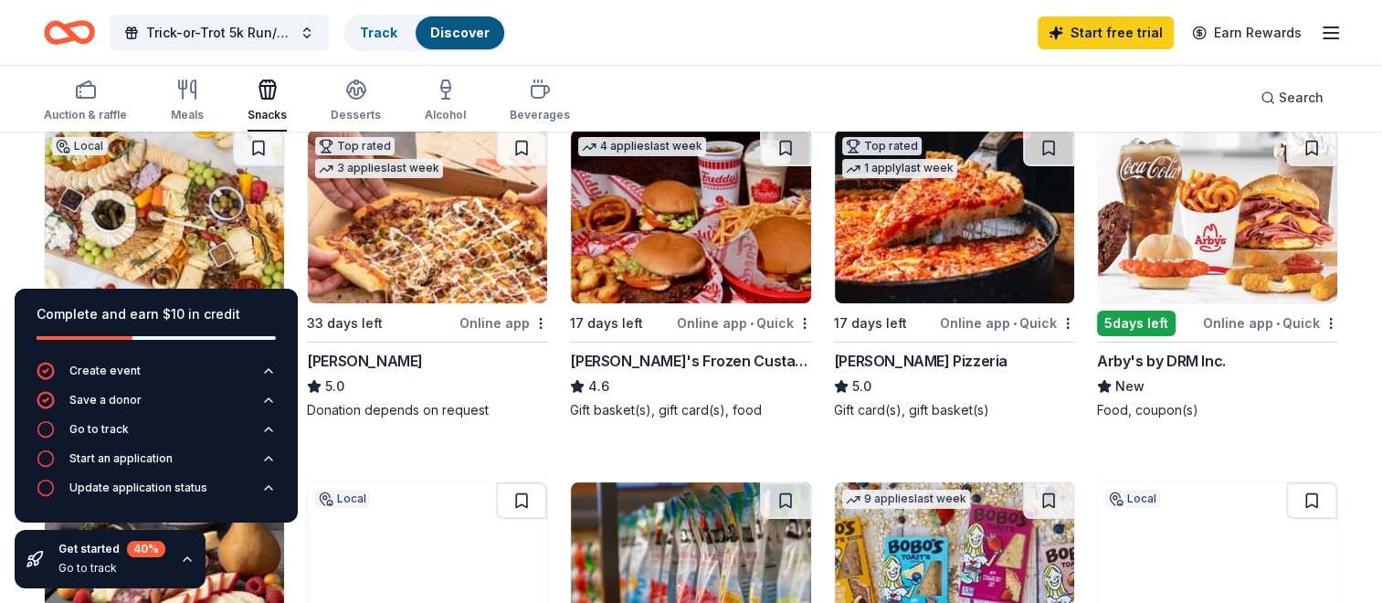
scroll to position [274, 0]
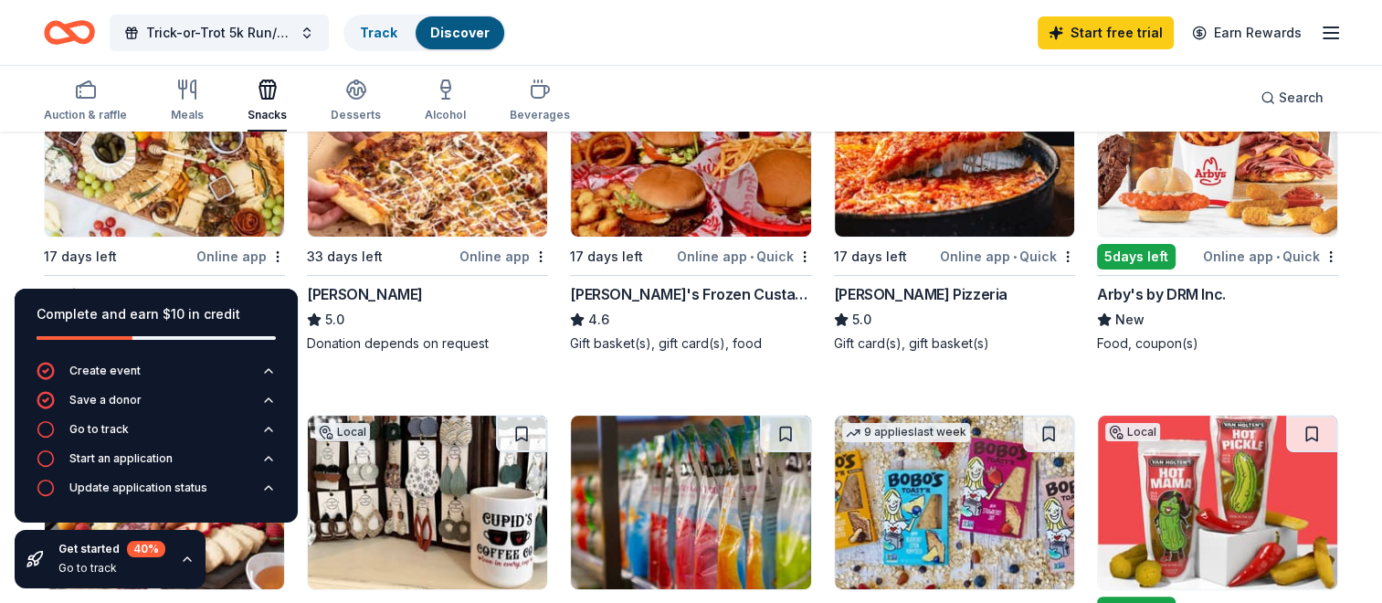
click at [810, 99] on div "Auction & raffle Meals Snacks Desserts Alcohol Beverages Search" at bounding box center [691, 98] width 1294 height 68
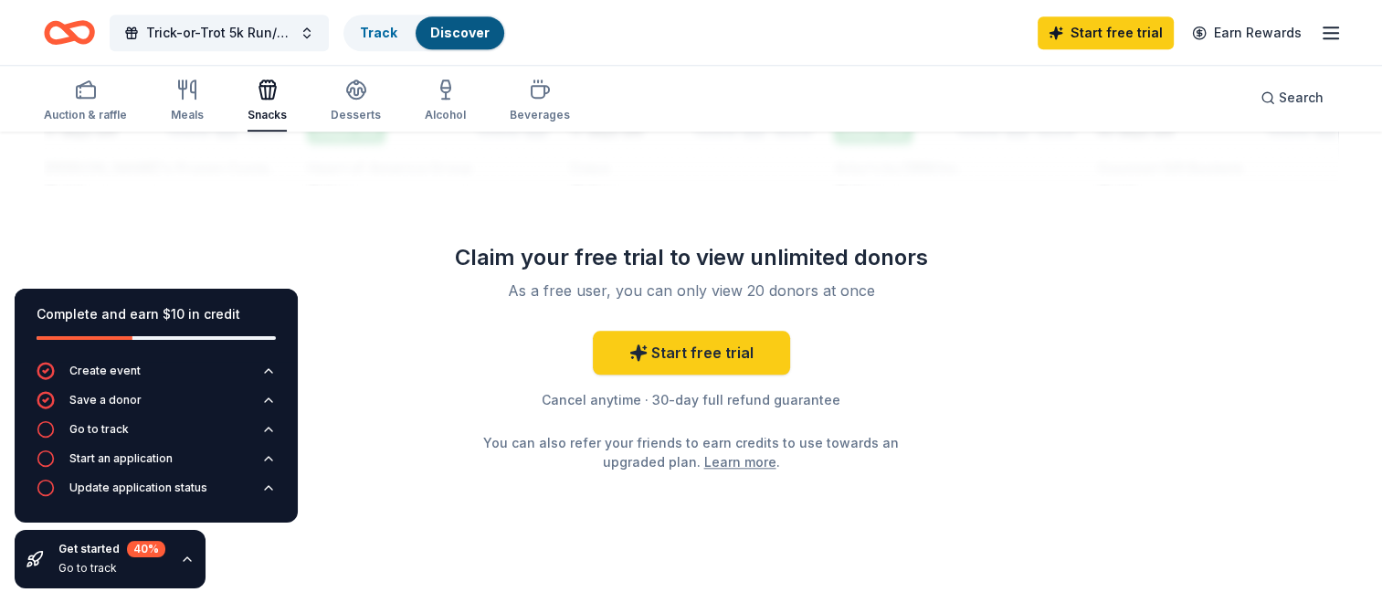
scroll to position [1856, 0]
